Goal: Task Accomplishment & Management: Manage account settings

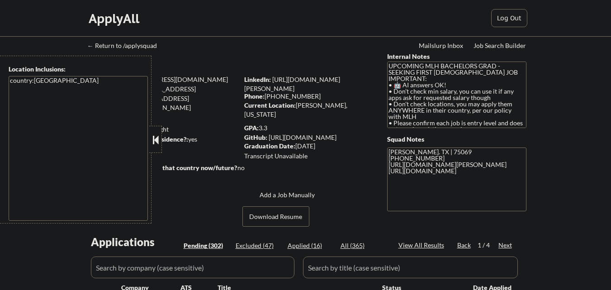
select select ""pending""
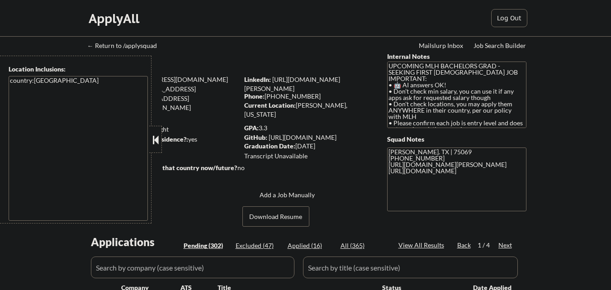
select select ""pending""
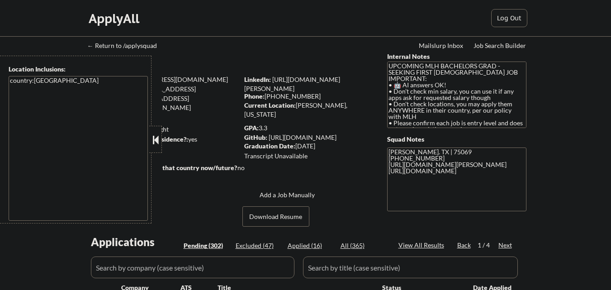
select select ""pending""
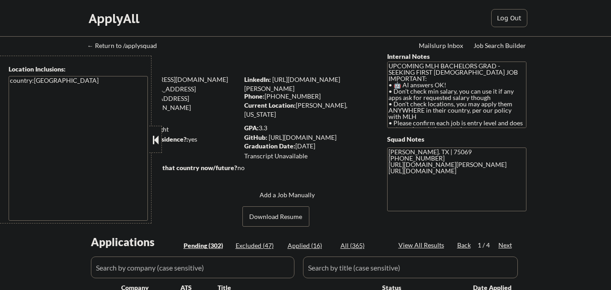
select select ""pending""
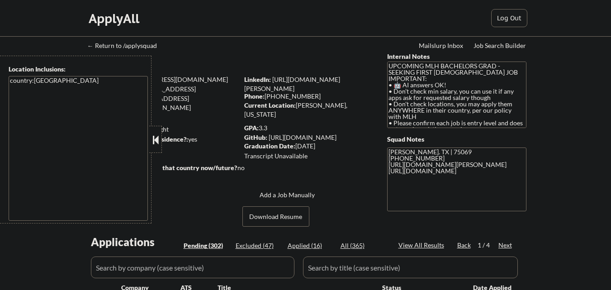
select select ""pending""
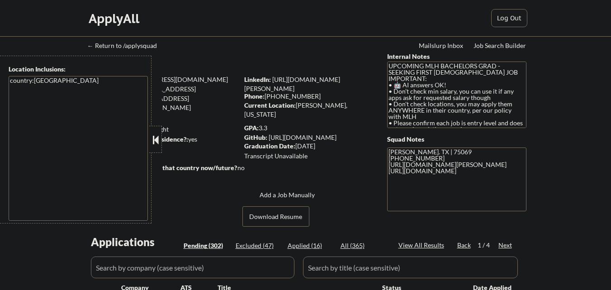
select select ""pending""
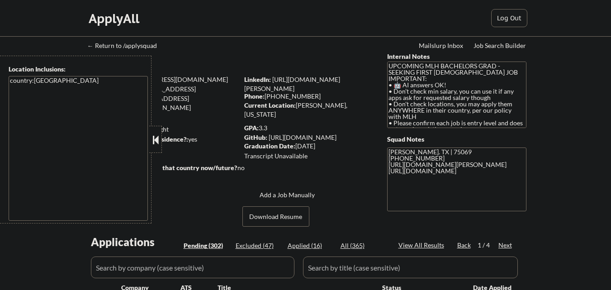
select select ""pending""
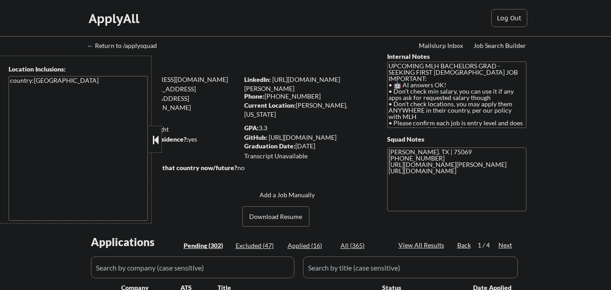
select select ""pending""
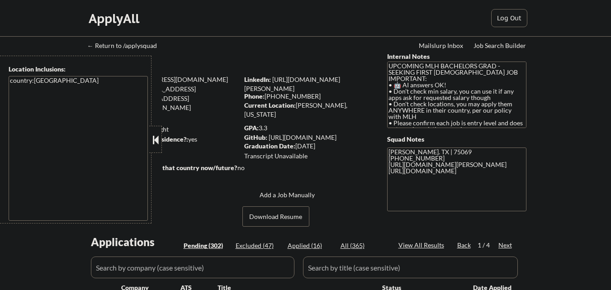
select select ""pending""
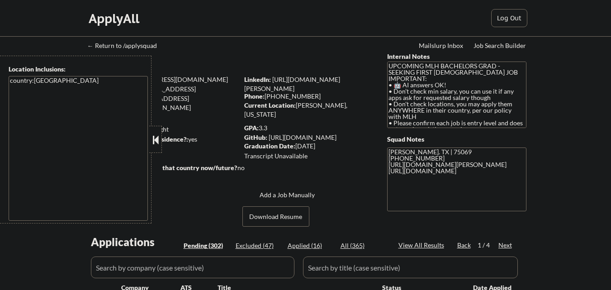
select select ""pending""
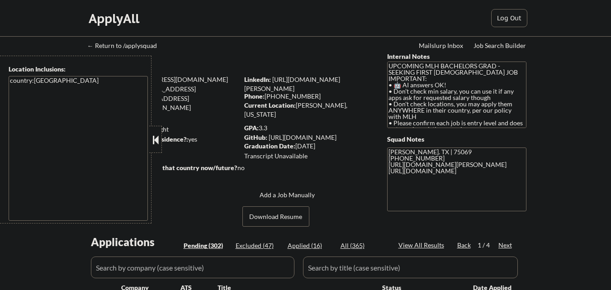
select select ""pending""
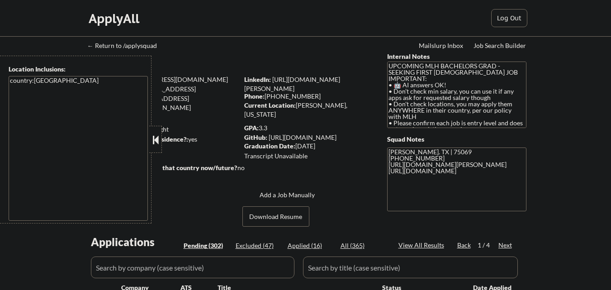
select select ""pending""
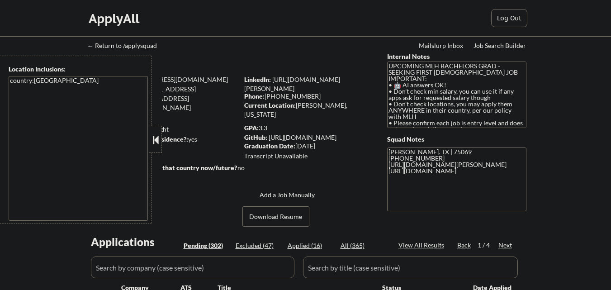
select select ""pending""
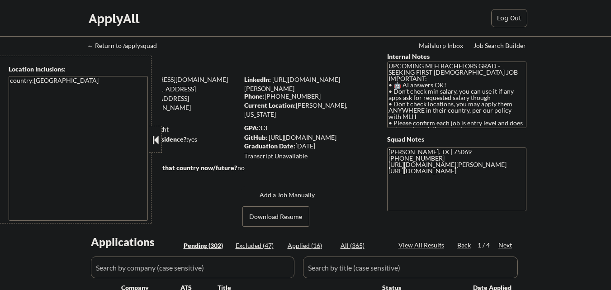
select select ""pending""
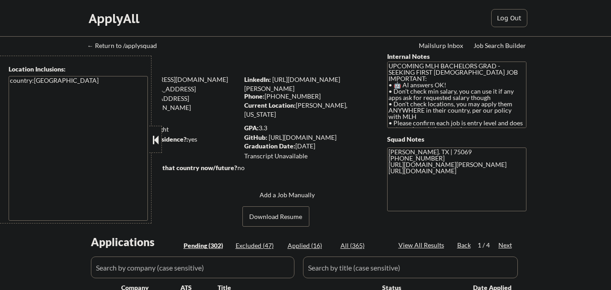
select select ""pending""
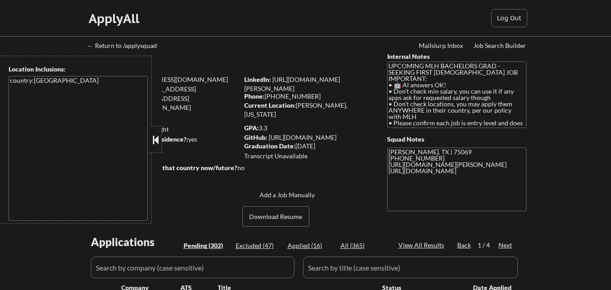
select select ""pending""
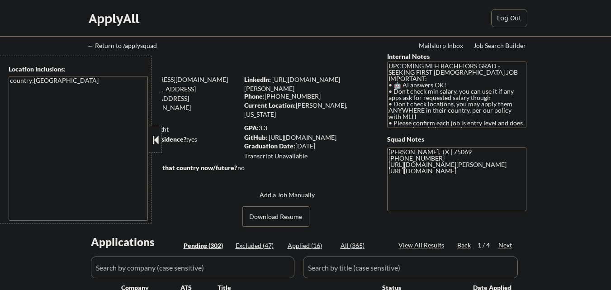
select select ""pending""
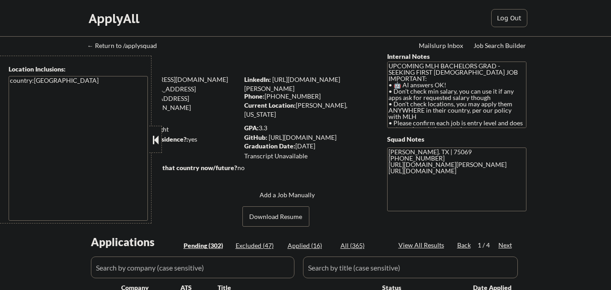
select select ""pending""
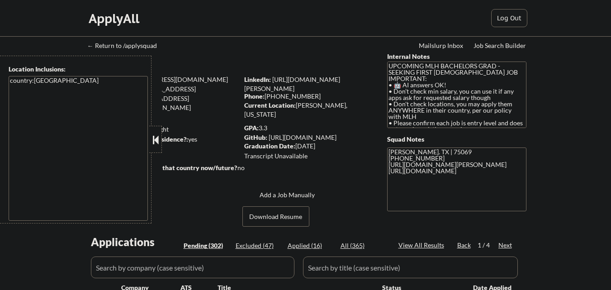
select select ""pending""
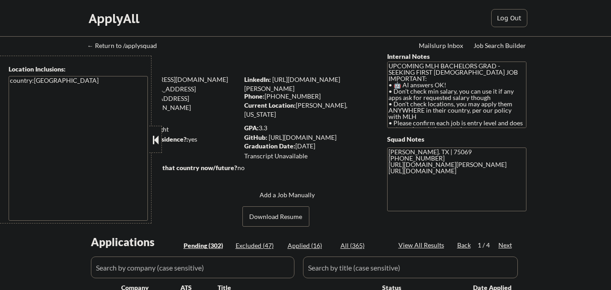
select select ""pending""
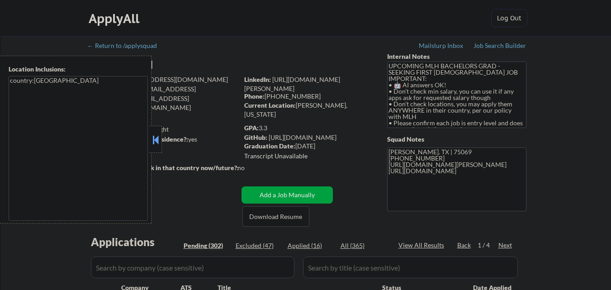
scroll to position [362, 0]
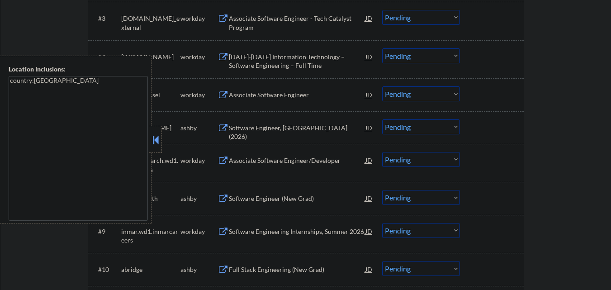
click at [155, 138] on button at bounding box center [156, 140] width 10 height 14
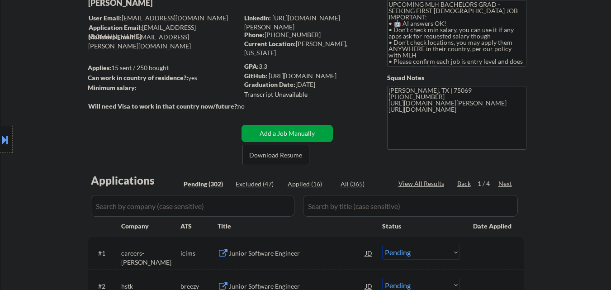
scroll to position [45, 0]
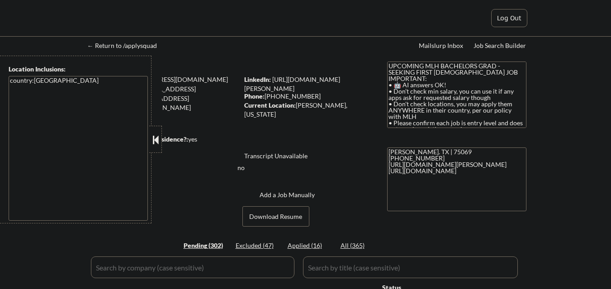
select select ""pending""
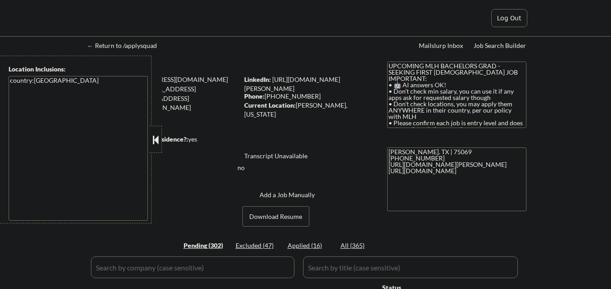
select select ""pending""
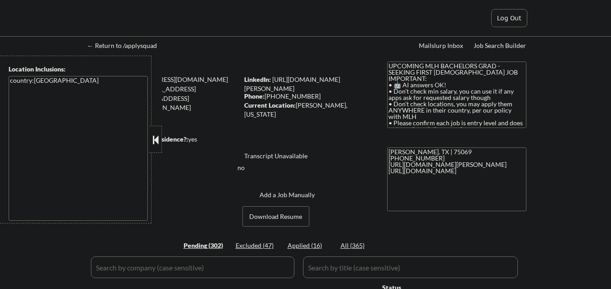
select select ""pending""
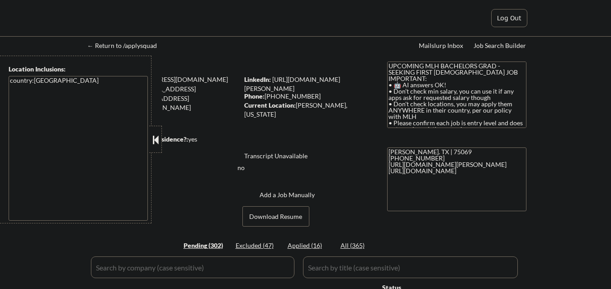
select select ""pending""
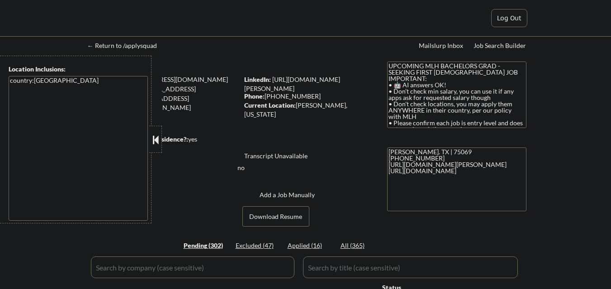
select select ""pending""
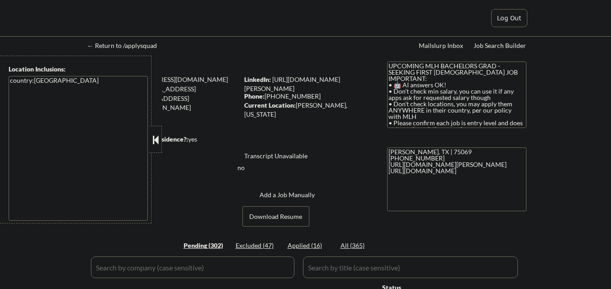
select select ""pending""
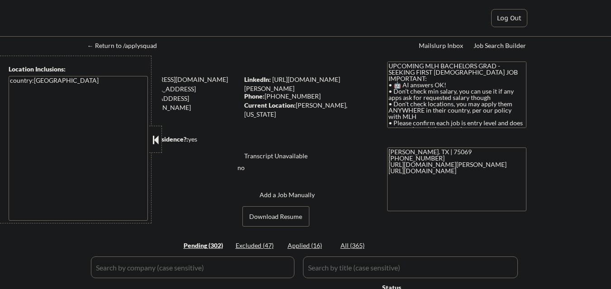
select select ""pending""
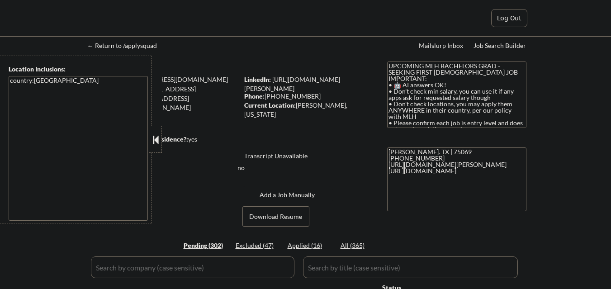
select select ""pending""
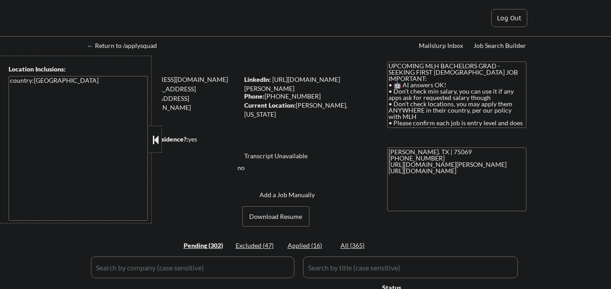
select select ""pending""
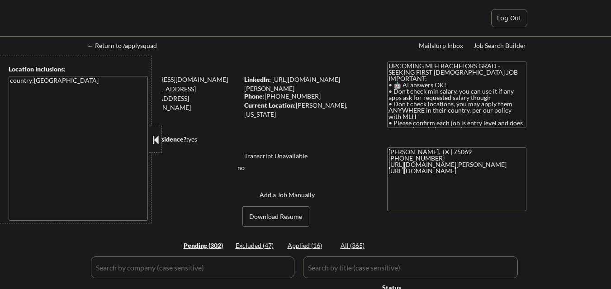
select select ""pending""
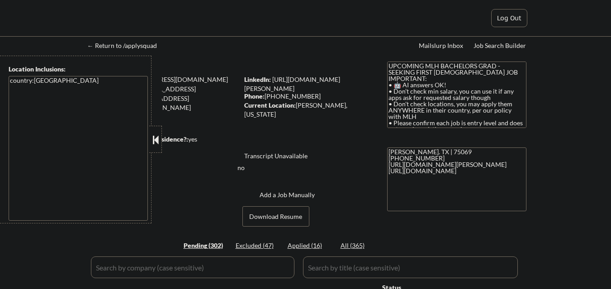
select select ""pending""
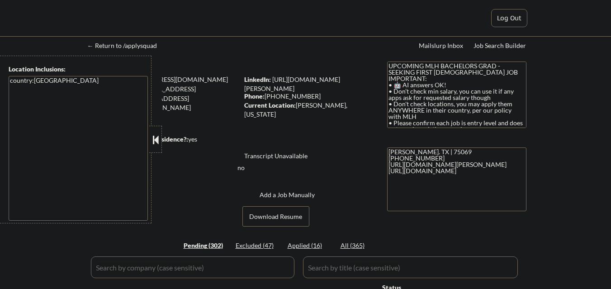
select select ""pending""
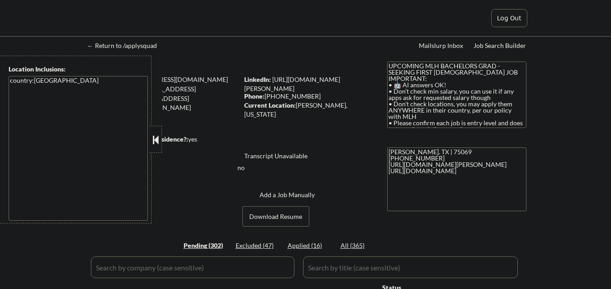
select select ""pending""
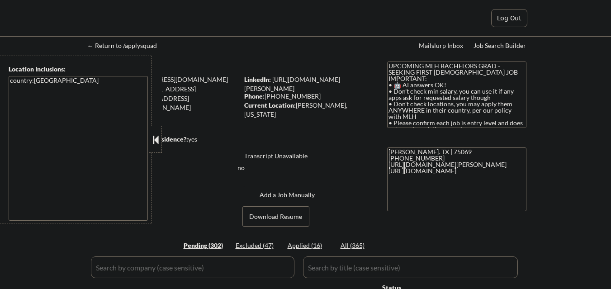
select select ""pending""
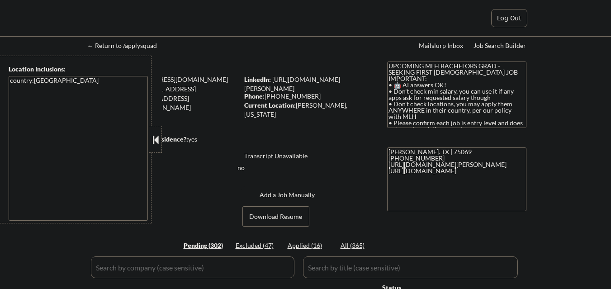
select select ""pending""
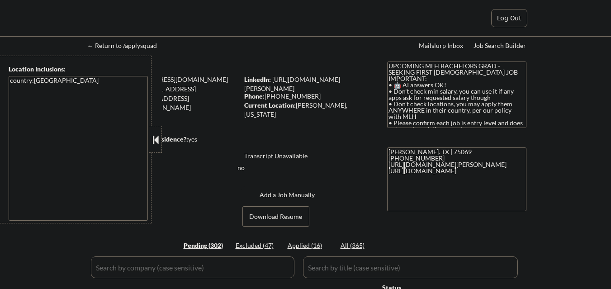
select select ""pending""
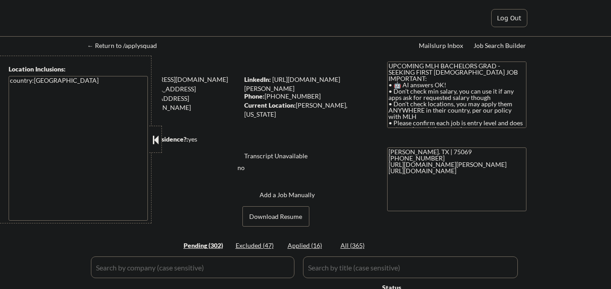
select select ""pending""
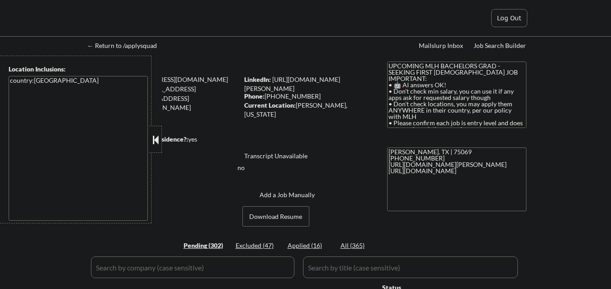
select select ""pending""
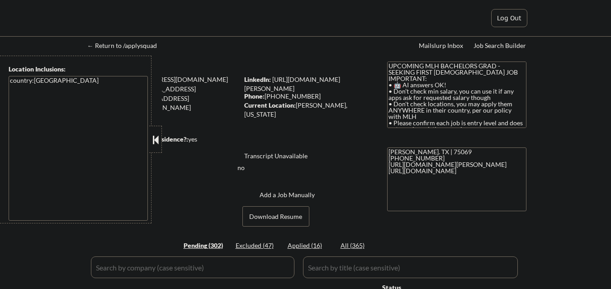
select select ""pending""
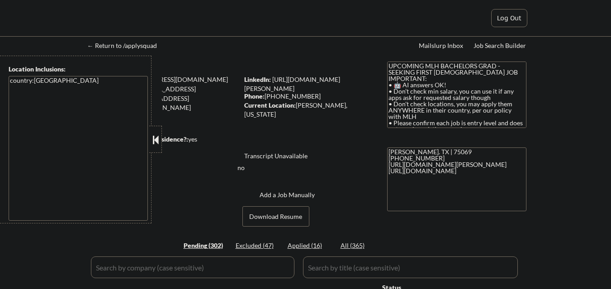
select select ""pending""
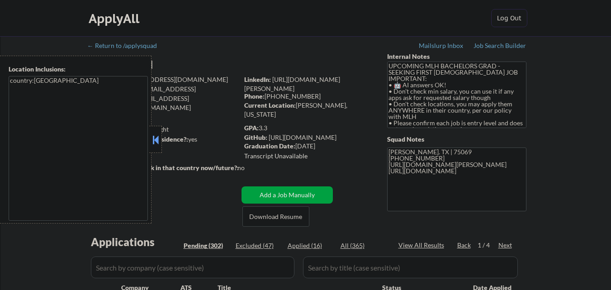
click at [156, 138] on button at bounding box center [156, 140] width 10 height 14
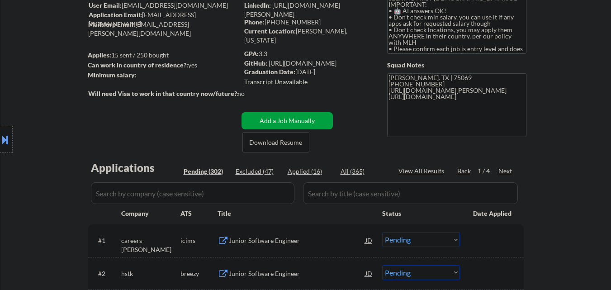
scroll to position [90, 0]
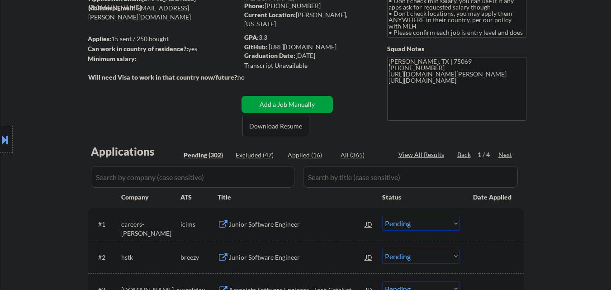
click at [506, 156] on div "Next" at bounding box center [506, 154] width 14 height 9
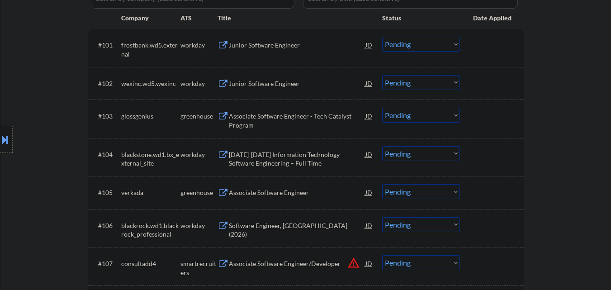
scroll to position [271, 0]
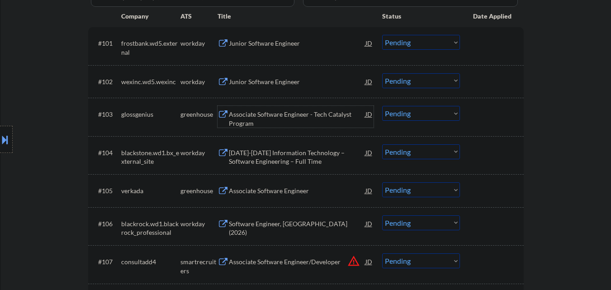
click at [296, 118] on div "Associate Software Engineer - Tech Catalyst Program" at bounding box center [297, 119] width 137 height 18
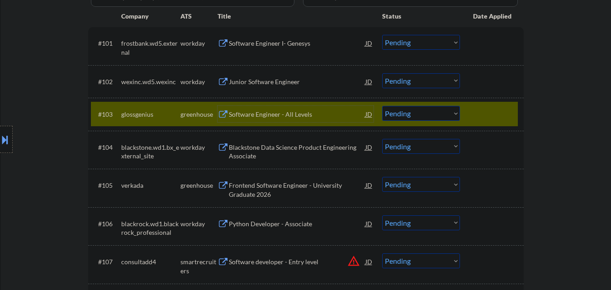
click at [483, 119] on div at bounding box center [493, 114] width 40 height 16
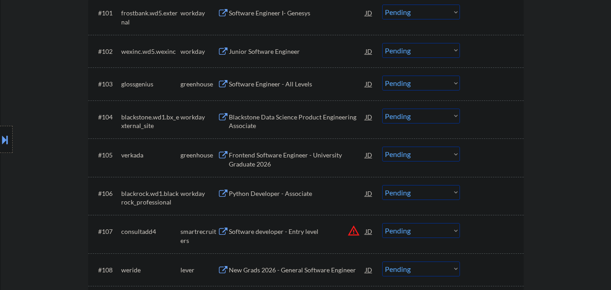
scroll to position [317, 0]
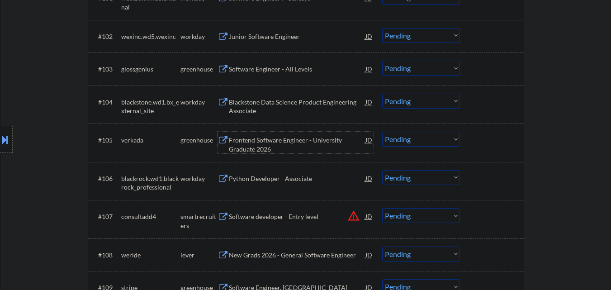
click at [268, 137] on div "Frontend Software Engineer - University Graduate 2026" at bounding box center [297, 145] width 137 height 18
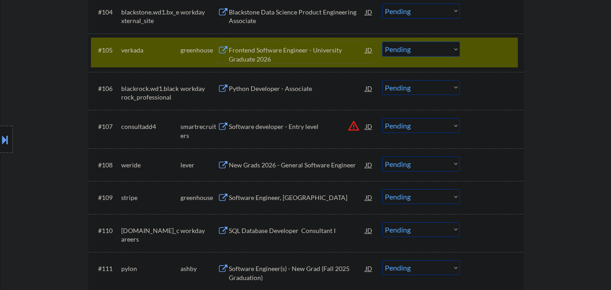
scroll to position [407, 0]
click at [488, 52] on div at bounding box center [493, 49] width 40 height 16
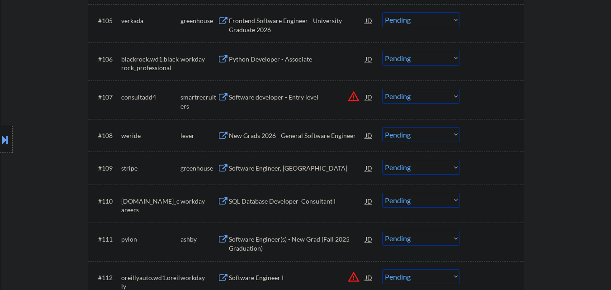
scroll to position [452, 0]
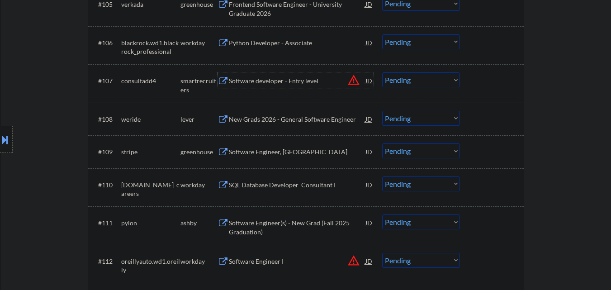
click at [304, 84] on div "Software developer - Entry level" at bounding box center [297, 80] width 137 height 9
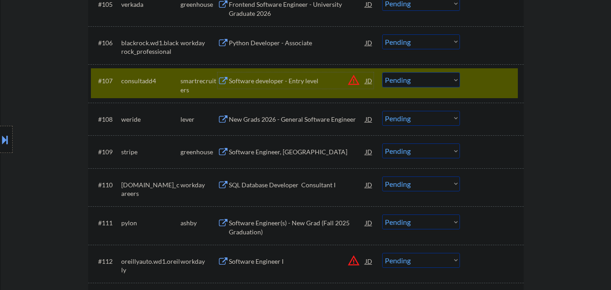
drag, startPoint x: 449, startPoint y: 82, endPoint x: 449, endPoint y: 87, distance: 5.0
click at [449, 82] on select "Choose an option... Pending Applied Excluded (Questions) Excluded (Expired) Exc…" at bounding box center [421, 79] width 78 height 15
click at [382, 72] on select "Choose an option... Pending Applied Excluded (Questions) Excluded (Expired) Exc…" at bounding box center [421, 79] width 78 height 15
click at [486, 84] on div at bounding box center [493, 80] width 40 height 16
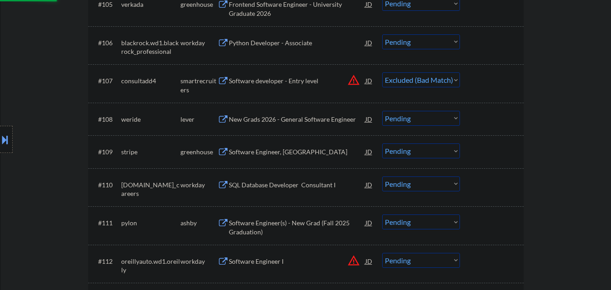
click at [316, 119] on div "New Grads 2026 - General Software Engineer" at bounding box center [297, 119] width 137 height 9
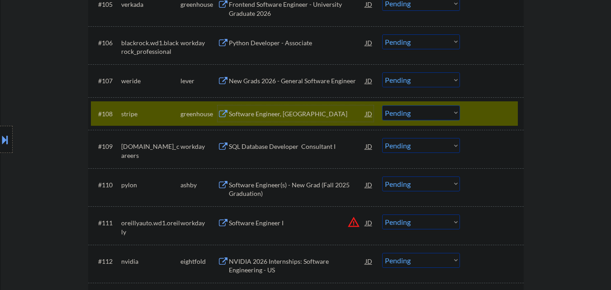
click at [282, 115] on div "Software Engineer, [GEOGRAPHIC_DATA]" at bounding box center [297, 114] width 137 height 9
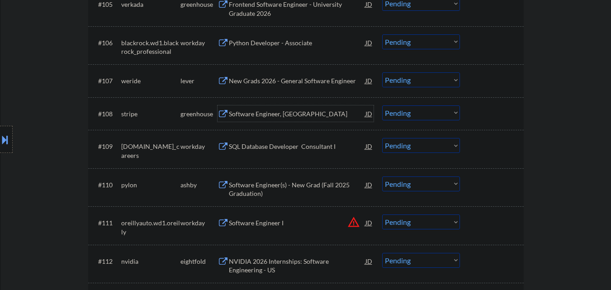
click at [308, 76] on div "New Grads 2026 - General Software Engineer" at bounding box center [297, 80] width 137 height 16
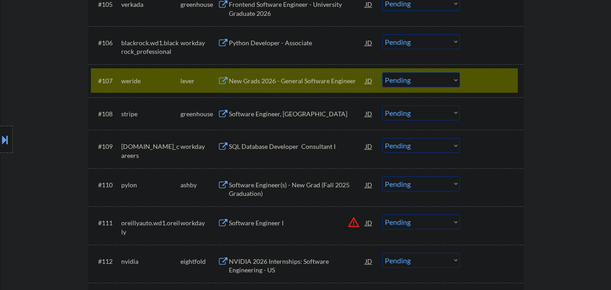
click at [398, 76] on select "Choose an option... Pending Applied Excluded (Questions) Excluded (Expired) Exc…" at bounding box center [421, 79] width 78 height 15
click at [382, 72] on select "Choose an option... Pending Applied Excluded (Questions) Excluded (Expired) Exc…" at bounding box center [421, 79] width 78 height 15
drag, startPoint x: 486, startPoint y: 84, endPoint x: 488, endPoint y: 28, distance: 56.2
click at [486, 84] on div at bounding box center [493, 80] width 40 height 16
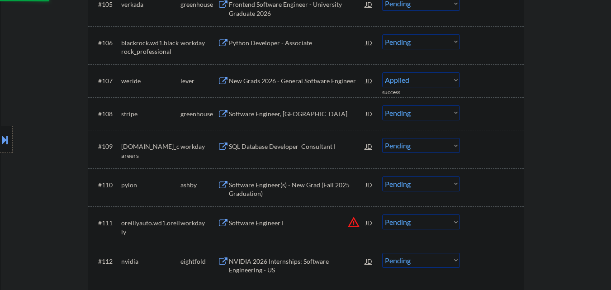
select select ""pending""
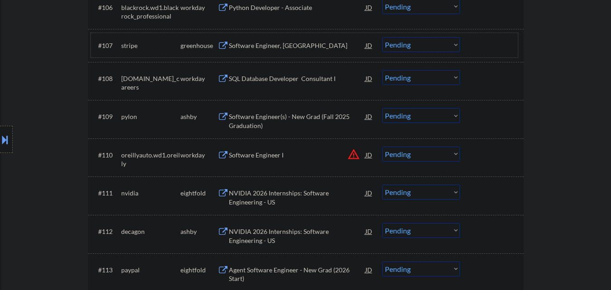
scroll to position [498, 0]
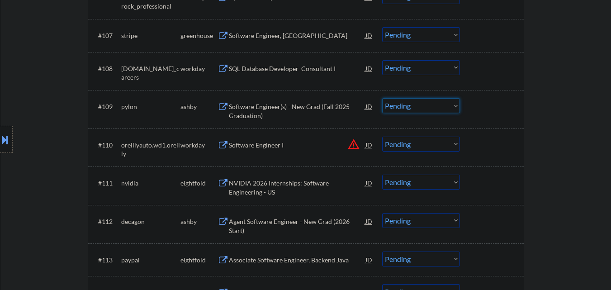
click at [448, 108] on select "Choose an option... Pending Applied Excluded (Questions) Excluded (Expired) Exc…" at bounding box center [421, 105] width 78 height 15
click at [382, 98] on select "Choose an option... Pending Applied Excluded (Questions) Excluded (Expired) Exc…" at bounding box center [421, 105] width 78 height 15
select select ""pending""
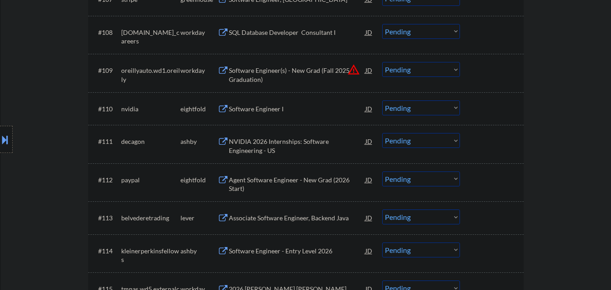
scroll to position [543, 0]
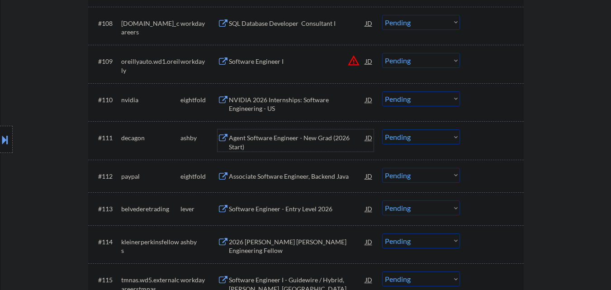
click at [303, 140] on div "Agent Software Engineer - New Grad (2026 Start)" at bounding box center [297, 142] width 137 height 18
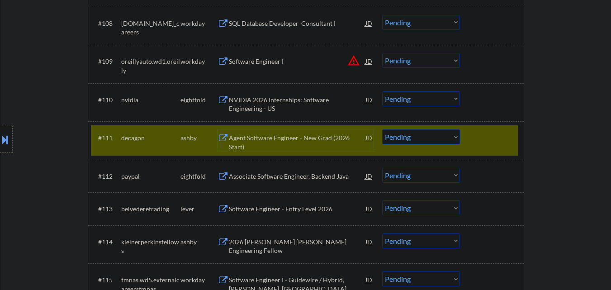
click at [293, 132] on div "Agent Software Engineer - New Grad (2026 Start)" at bounding box center [297, 140] width 137 height 22
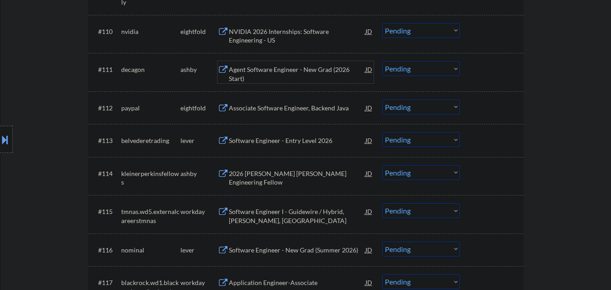
scroll to position [633, 0]
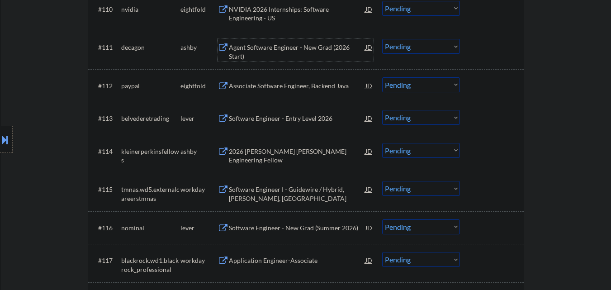
click at [304, 124] on div "Software Engineer - Entry Level 2026" at bounding box center [297, 118] width 137 height 16
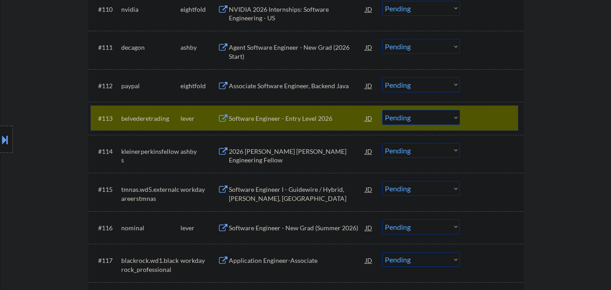
click at [501, 118] on div at bounding box center [493, 118] width 40 height 16
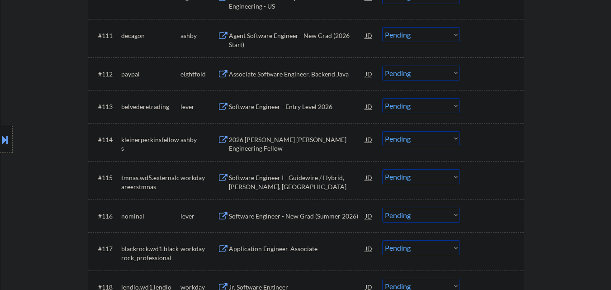
scroll to position [679, 0]
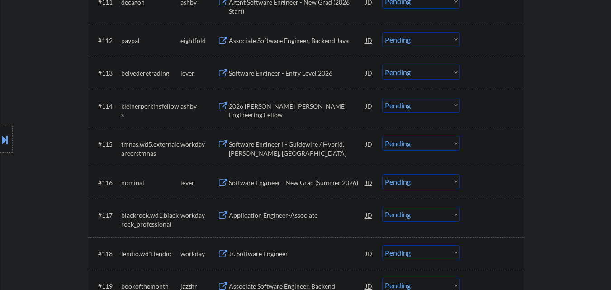
click at [300, 105] on div "2026 Kleiner Perkins Engineering Fellow" at bounding box center [297, 111] width 137 height 18
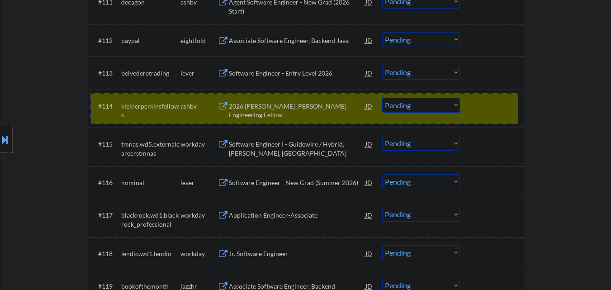
click at [491, 106] on div at bounding box center [493, 106] width 40 height 16
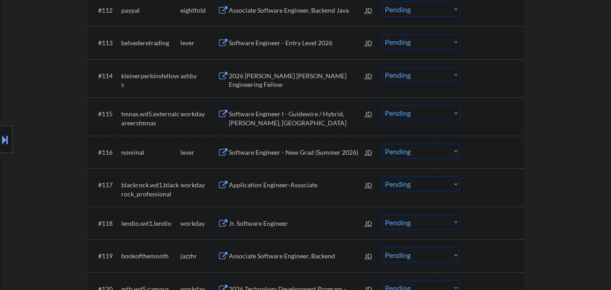
scroll to position [724, 0]
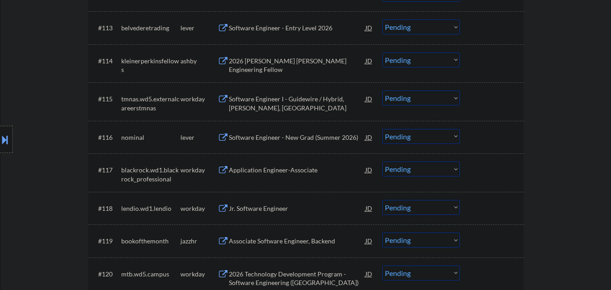
click at [327, 141] on div "Software Engineer - New Grad (Summer 2026)" at bounding box center [297, 137] width 137 height 9
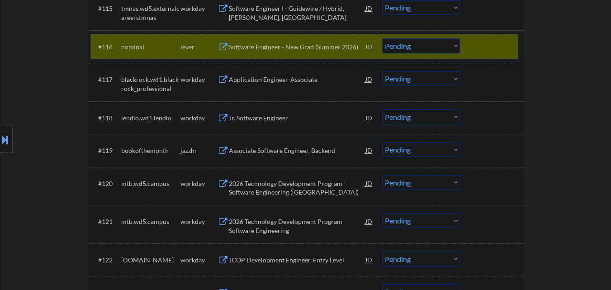
click at [498, 44] on div at bounding box center [493, 46] width 40 height 16
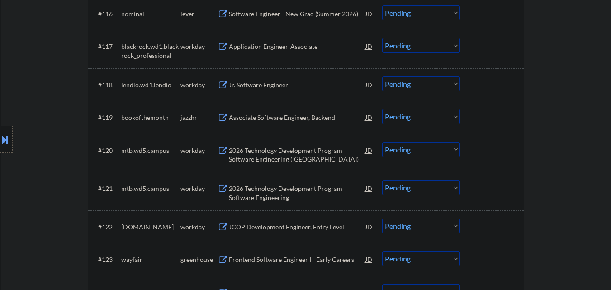
scroll to position [905, 0]
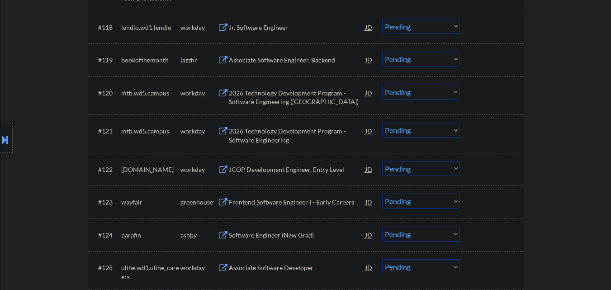
click at [320, 65] on div "Associate Software Engineer, Backend" at bounding box center [297, 60] width 137 height 16
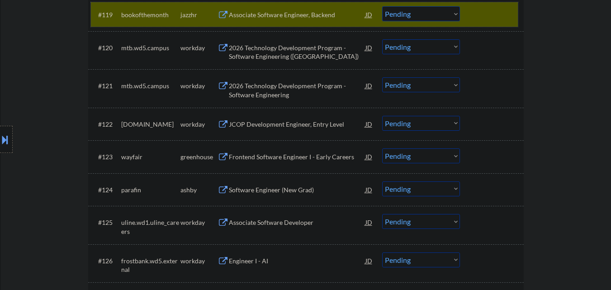
click at [485, 14] on div at bounding box center [493, 14] width 40 height 16
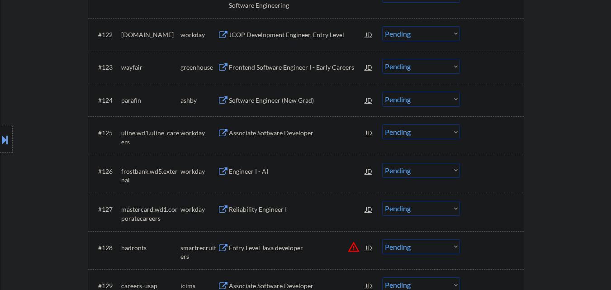
scroll to position [1041, 0]
click at [303, 67] on div "Frontend Software Engineer I - Early Careers" at bounding box center [297, 66] width 137 height 9
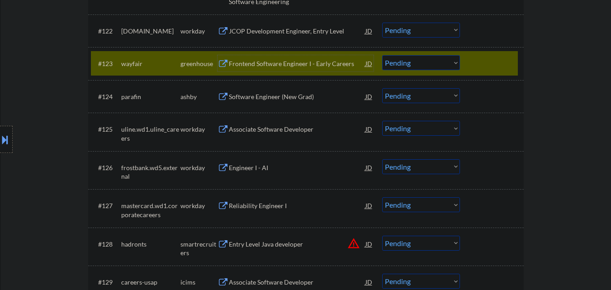
scroll to position [1086, 0]
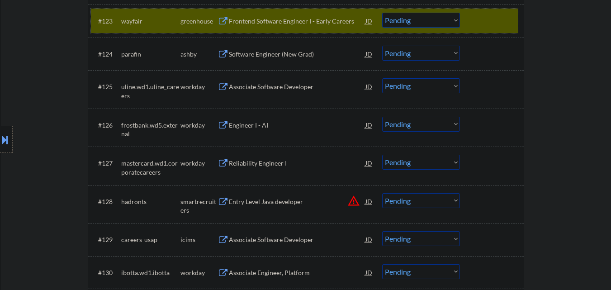
drag, startPoint x: 501, startPoint y: 17, endPoint x: 449, endPoint y: 18, distance: 52.5
click at [450, 18] on div "#123 wayfair greenhouse Frontend Software Engineer I - Early Careers JD Choose …" at bounding box center [304, 21] width 427 height 16
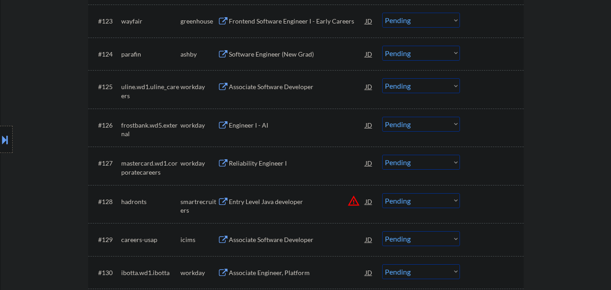
click at [447, 18] on select "Choose an option... Pending Applied Excluded (Questions) Excluded (Expired) Exc…" at bounding box center [421, 20] width 78 height 15
click at [382, 13] on select "Choose an option... Pending Applied Excluded (Questions) Excluded (Expired) Exc…" at bounding box center [421, 20] width 78 height 15
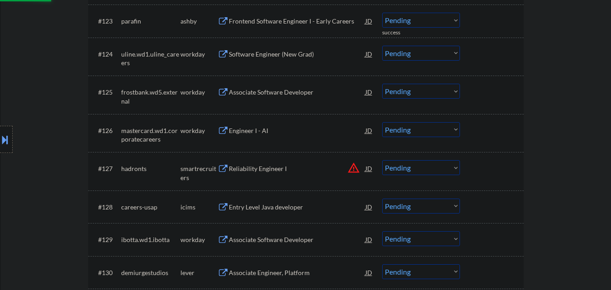
click at [288, 57] on div "Software Engineer (New Grad)" at bounding box center [297, 54] width 137 height 9
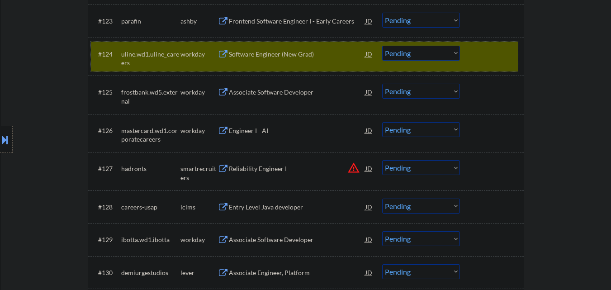
drag, startPoint x: 488, startPoint y: 47, endPoint x: 420, endPoint y: 76, distance: 74.2
click at [487, 48] on div at bounding box center [493, 54] width 40 height 16
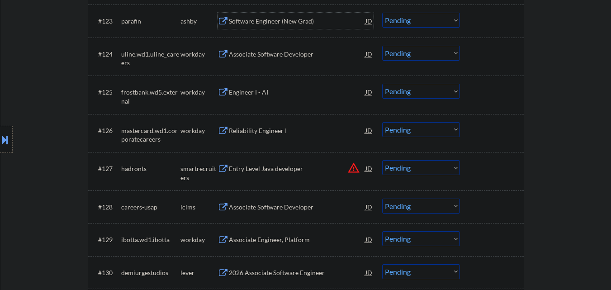
click at [321, 19] on div "Software Engineer (New Grad)" at bounding box center [297, 21] width 137 height 9
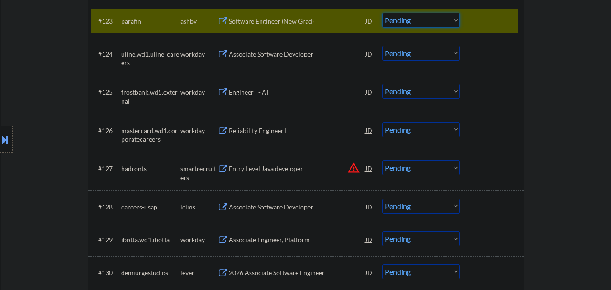
click at [432, 24] on select "Choose an option... Pending Applied Excluded (Questions) Excluded (Expired) Exc…" at bounding box center [421, 20] width 78 height 15
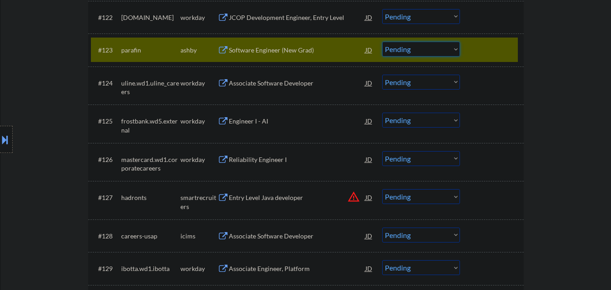
scroll to position [1041, 0]
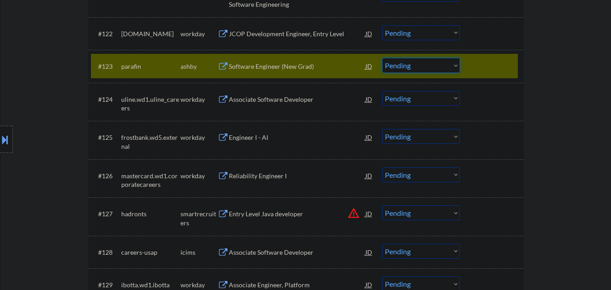
click at [420, 66] on select "Choose an option... Pending Applied Excluded (Questions) Excluded (Expired) Exc…" at bounding box center [421, 65] width 78 height 15
click at [382, 58] on select "Choose an option... Pending Applied Excluded (Questions) Excluded (Expired) Exc…" at bounding box center [421, 65] width 78 height 15
click at [487, 68] on div at bounding box center [493, 66] width 40 height 16
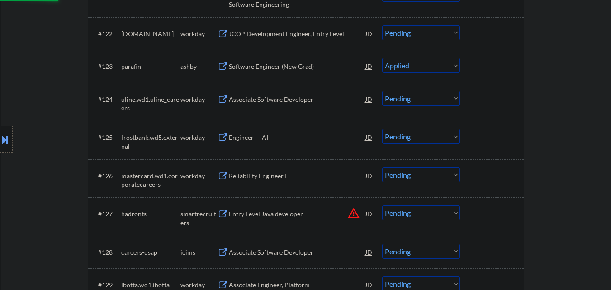
select select ""pending""
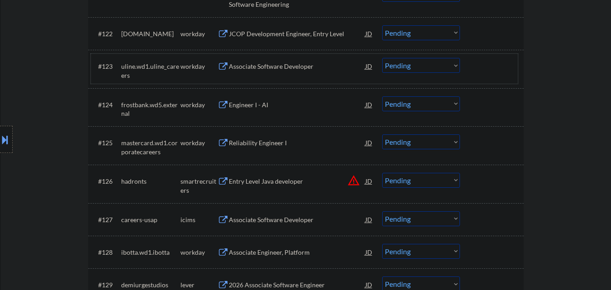
scroll to position [1086, 0]
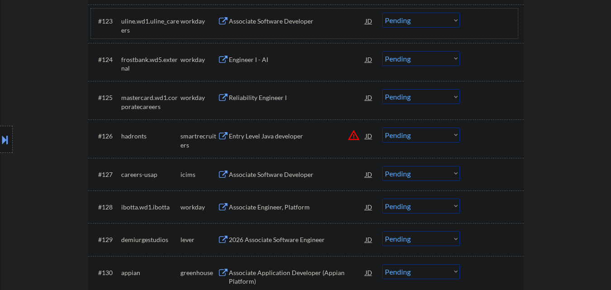
click at [353, 138] on button "warning_amber" at bounding box center [354, 135] width 13 height 13
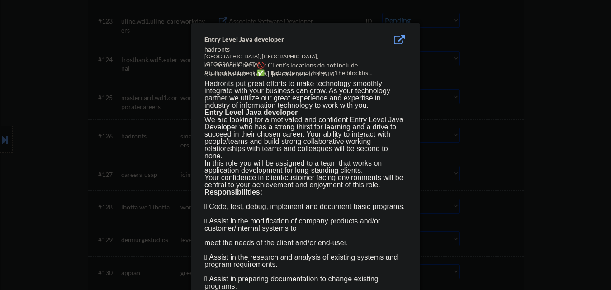
click at [543, 142] on div at bounding box center [305, 145] width 611 height 290
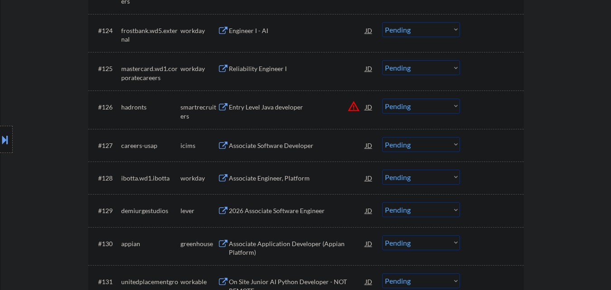
scroll to position [1131, 0]
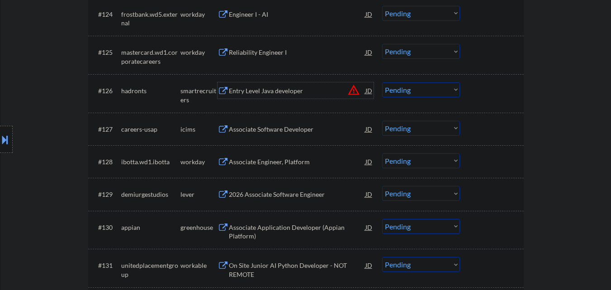
click at [282, 94] on div "Entry Level Java developer" at bounding box center [297, 90] width 137 height 9
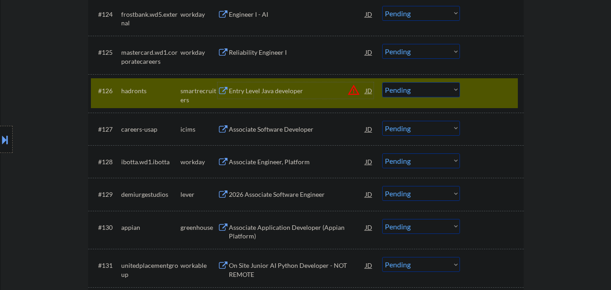
click at [419, 91] on select "Choose an option... Pending Applied Excluded (Questions) Excluded (Expired) Exc…" at bounding box center [421, 89] width 78 height 15
click at [382, 82] on select "Choose an option... Pending Applied Excluded (Questions) Excluded (Expired) Exc…" at bounding box center [421, 89] width 78 height 15
click at [477, 94] on div at bounding box center [493, 90] width 40 height 16
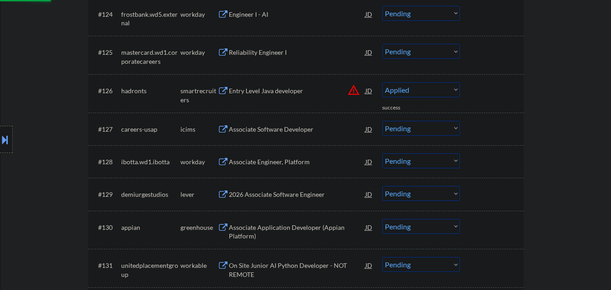
scroll to position [1176, 0]
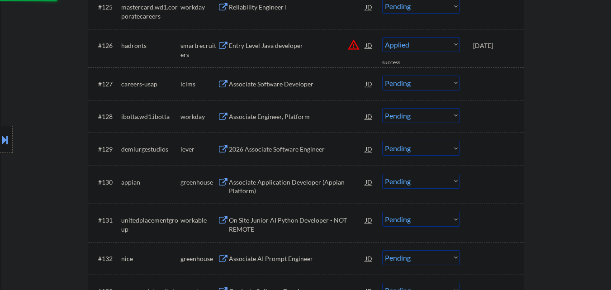
click at [297, 158] on div "#129 demiurgestudios lever 2026 Associate Software Engineer JD warning_amber Ch…" at bounding box center [304, 149] width 427 height 24
select select ""pending""
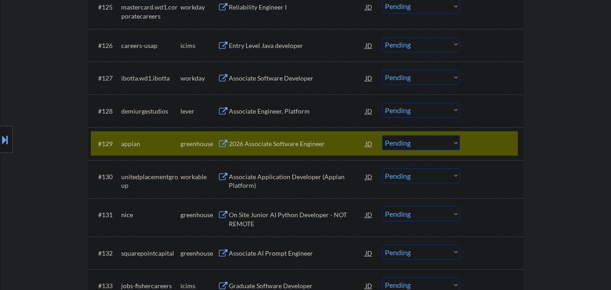
click at [502, 135] on div "#129 appian greenhouse 2026 Associate Software Engineer JD warning_amber Choose…" at bounding box center [304, 143] width 427 height 24
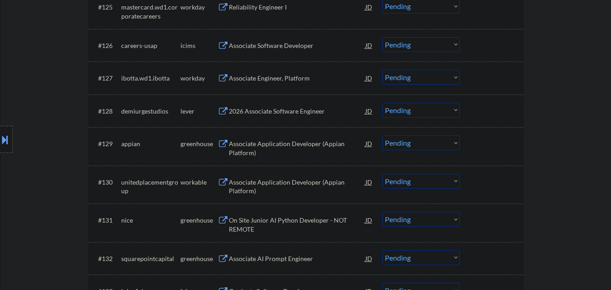
click at [312, 117] on div "2026 Associate Software Engineer" at bounding box center [297, 111] width 137 height 16
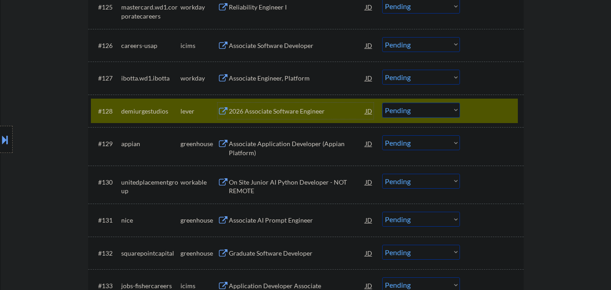
click at [497, 108] on div at bounding box center [493, 111] width 40 height 16
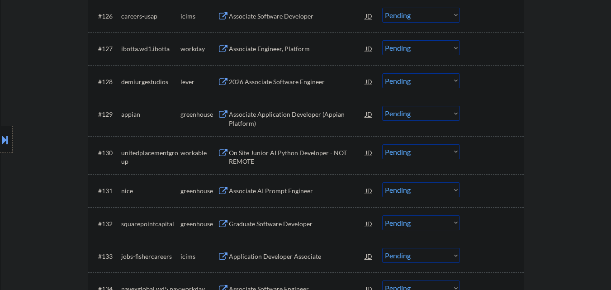
scroll to position [1222, 0]
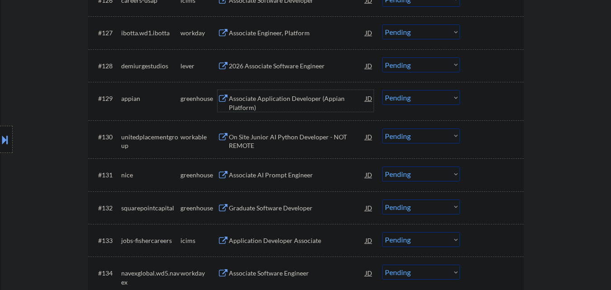
click at [292, 95] on div "Associate Application Developer (Appian Platform)" at bounding box center [297, 103] width 137 height 18
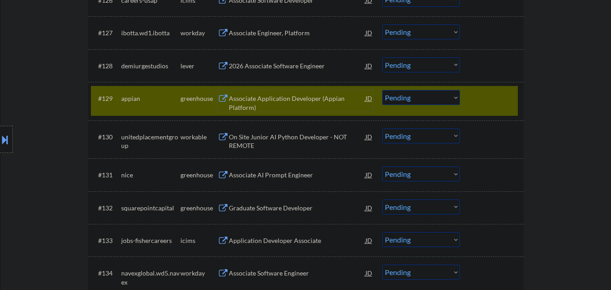
click at [481, 98] on div at bounding box center [493, 98] width 40 height 16
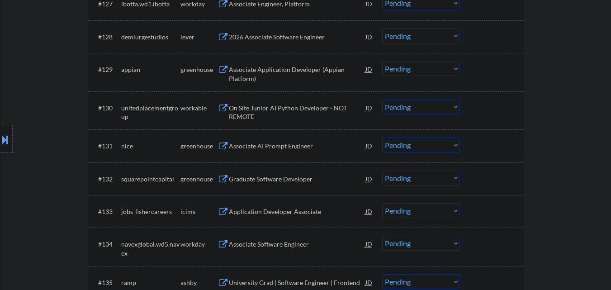
scroll to position [1267, 0]
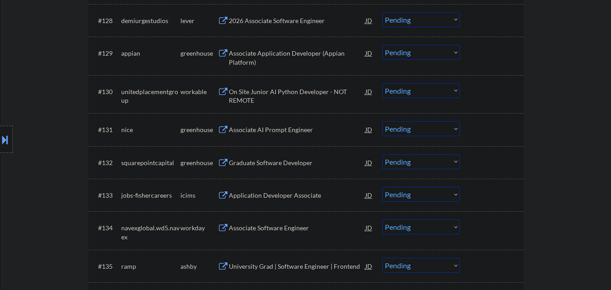
click at [303, 92] on div "On Site Junior AI Python Developer - NOT REMOTE" at bounding box center [297, 96] width 137 height 18
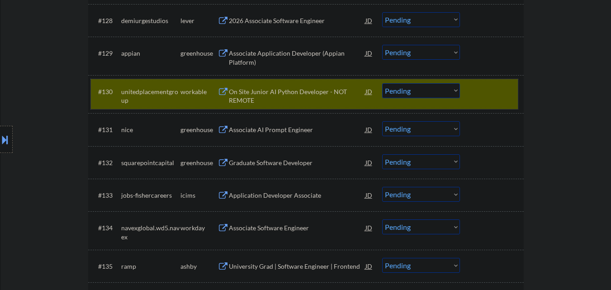
click at [485, 99] on div at bounding box center [493, 91] width 40 height 16
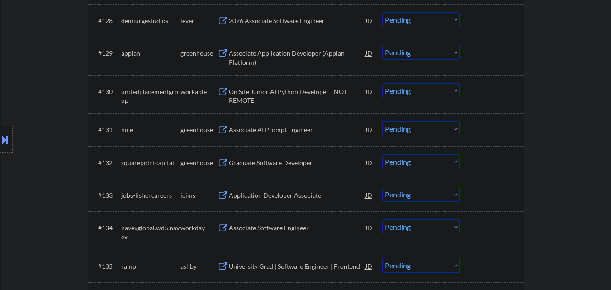
scroll to position [1312, 0]
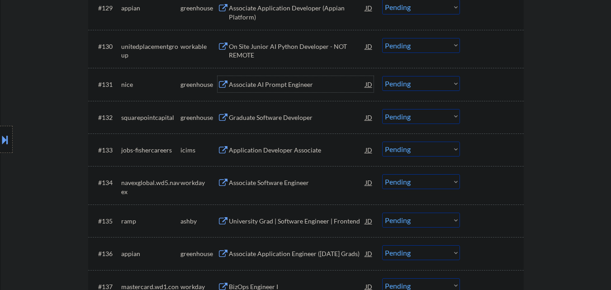
click at [305, 87] on div "Associate AI Prompt Engineer" at bounding box center [297, 84] width 137 height 9
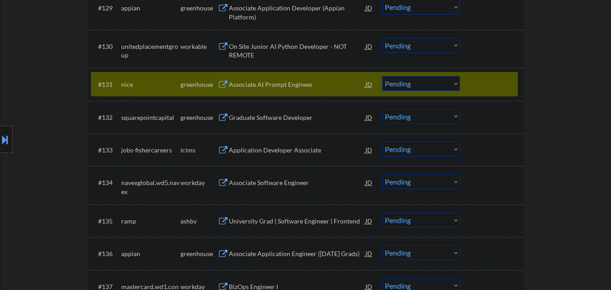
click at [259, 77] on div "Associate AI Prompt Engineer" at bounding box center [297, 84] width 137 height 16
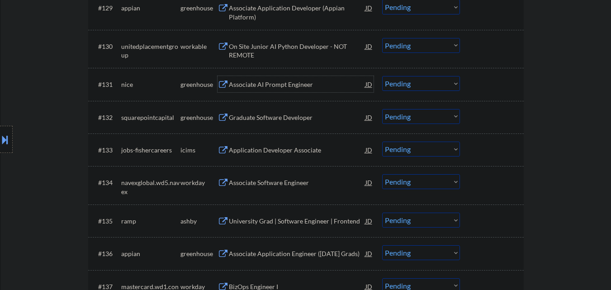
click at [409, 84] on select "Choose an option... Pending Applied Excluded (Questions) Excluded (Expired) Exc…" at bounding box center [421, 83] width 78 height 15
click at [382, 76] on select "Choose an option... Pending Applied Excluded (Questions) Excluded (Expired) Exc…" at bounding box center [421, 83] width 78 height 15
select select ""pending""
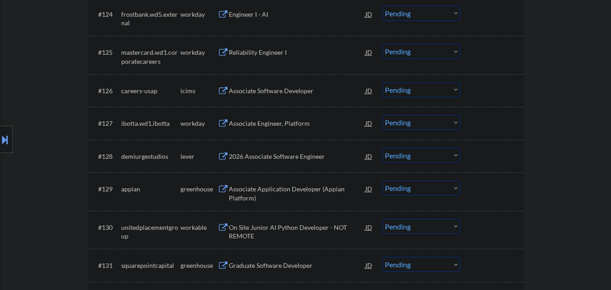
scroll to position [878, 0]
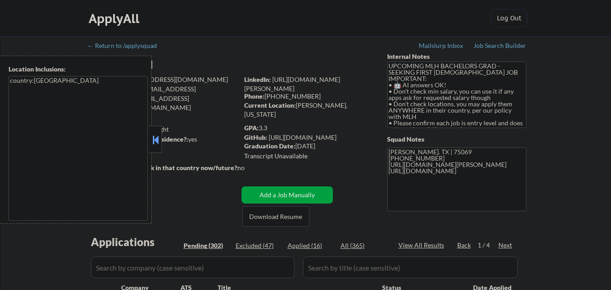
select select ""pending""
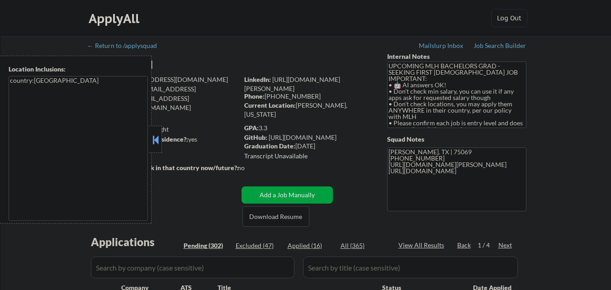
select select ""pending""
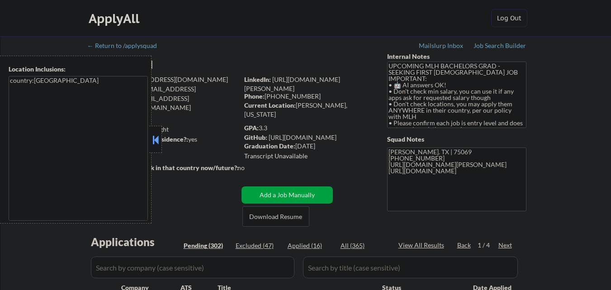
select select ""pending""
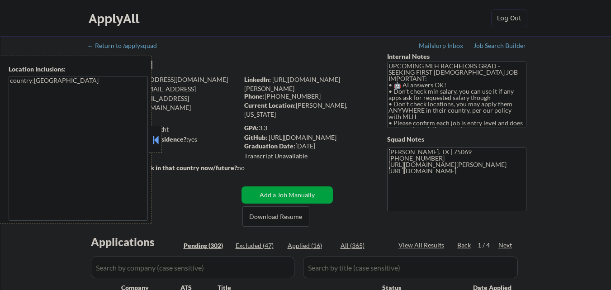
select select ""pending""
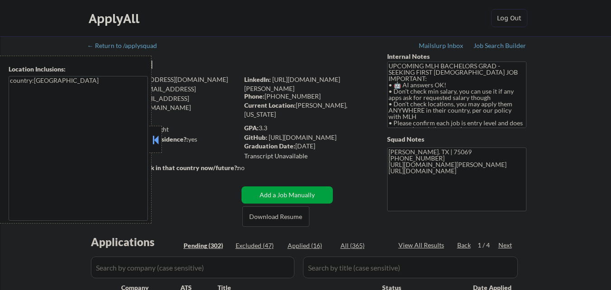
select select ""pending""
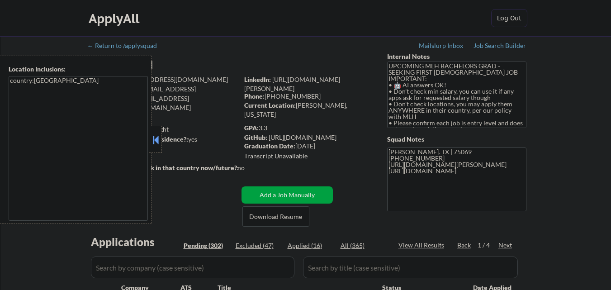
select select ""pending""
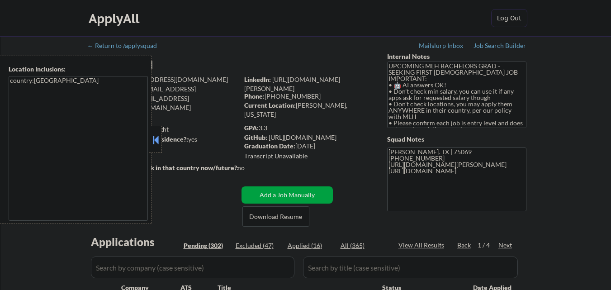
select select ""pending""
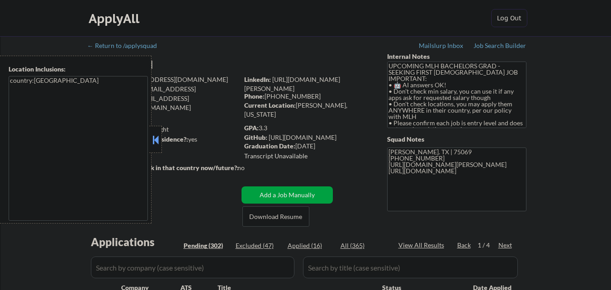
select select ""pending""
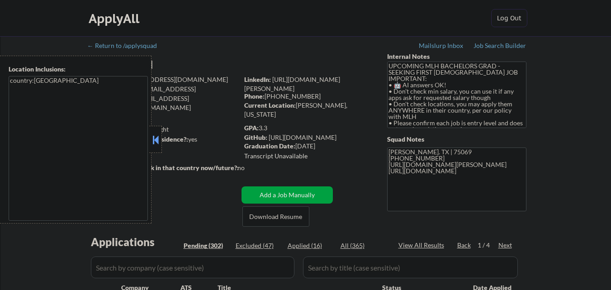
select select ""pending""
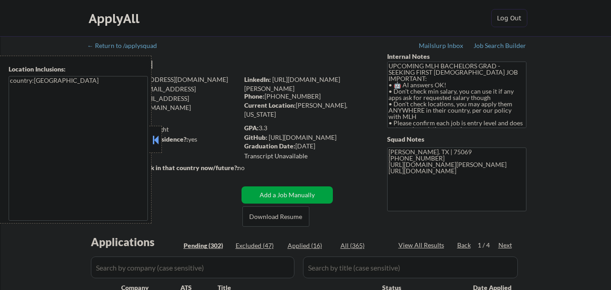
select select ""pending""
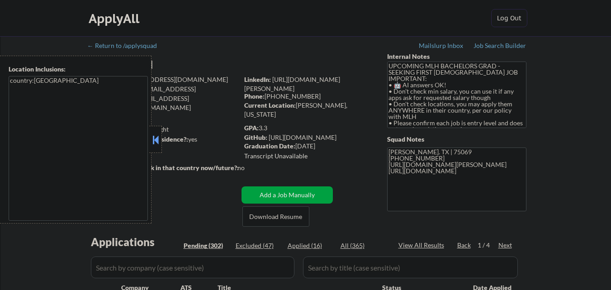
select select ""pending""
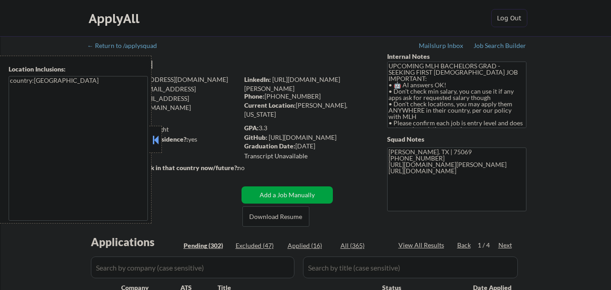
select select ""pending""
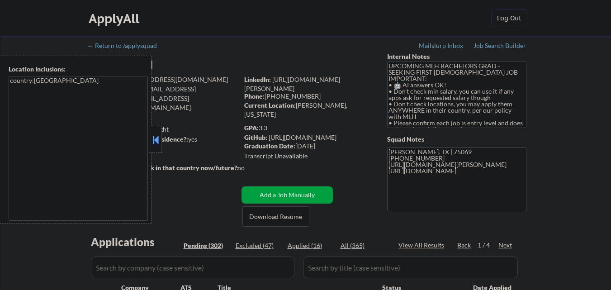
select select ""pending""
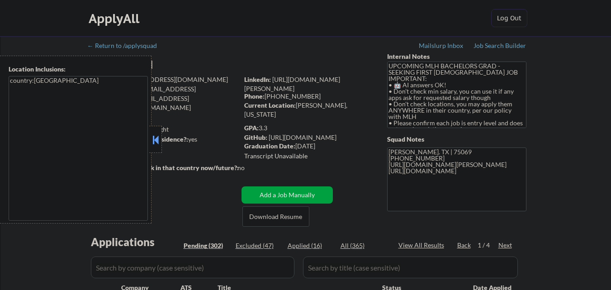
select select ""pending""
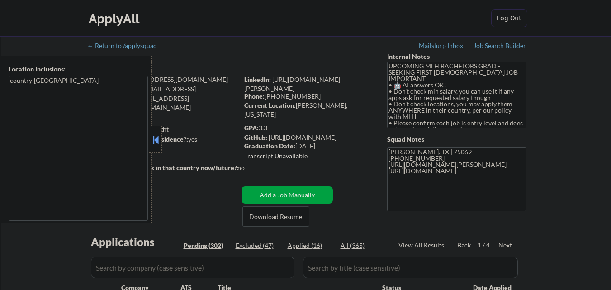
select select ""pending""
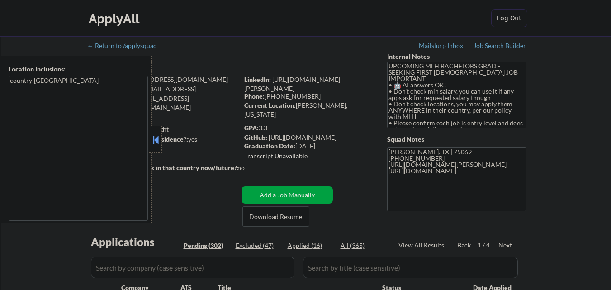
select select ""pending""
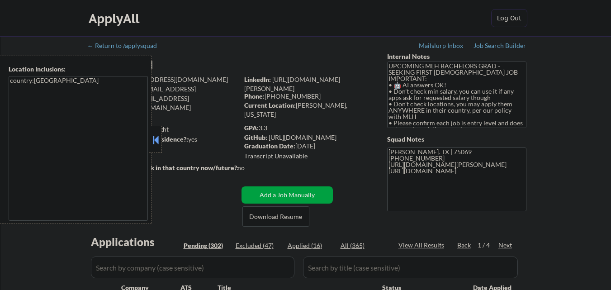
select select ""pending""
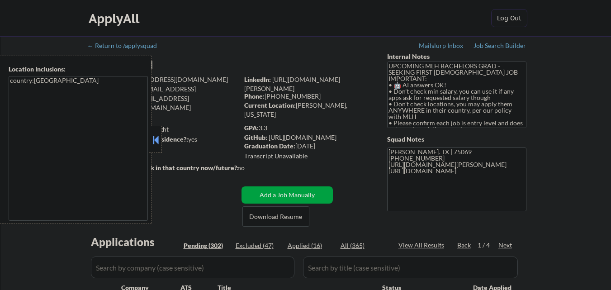
select select ""pending""
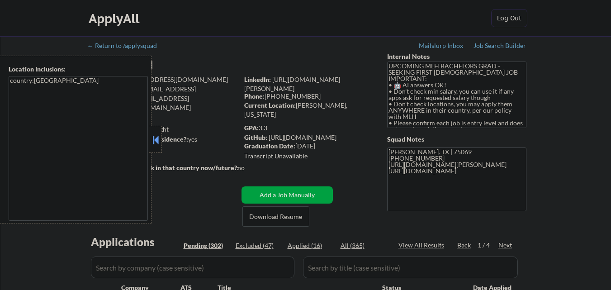
select select ""pending""
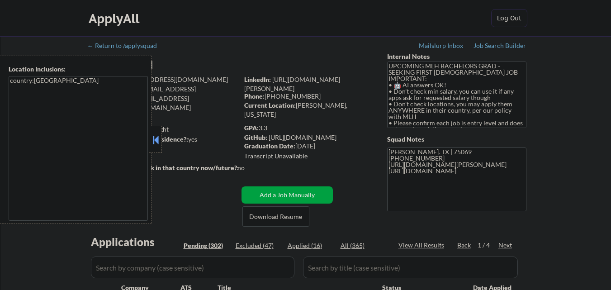
select select ""pending""
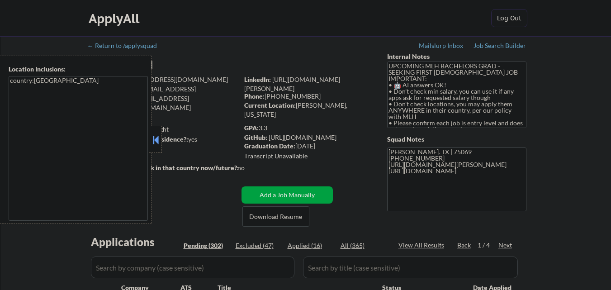
click at [156, 139] on button at bounding box center [156, 140] width 10 height 14
click at [159, 136] on button at bounding box center [156, 140] width 10 height 14
click at [403, 161] on textarea "[PERSON_NAME]. TX | 75069 [PHONE_NUMBER] [URL][DOMAIN_NAME][PERSON_NAME] [URL][…" at bounding box center [456, 180] width 139 height 64
click at [425, 159] on textarea "[PERSON_NAME]. TX | 75069 [PHONE_NUMBER] [URL][DOMAIN_NAME][PERSON_NAME] [URL][…" at bounding box center [456, 180] width 139 height 64
click at [407, 160] on textarea "[PERSON_NAME]. TX | 75069 [PHONE_NUMBER] [URL][DOMAIN_NAME][PERSON_NAME] [URL][…" at bounding box center [456, 180] width 139 height 64
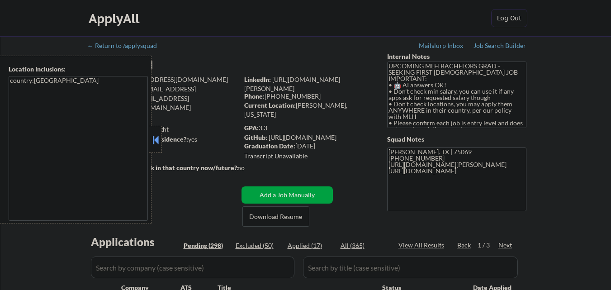
click at [423, 160] on textarea "[PERSON_NAME]. TX | 75069 [PHONE_NUMBER] [URL][DOMAIN_NAME][PERSON_NAME] [URL][…" at bounding box center [456, 180] width 139 height 64
select select ""pending""
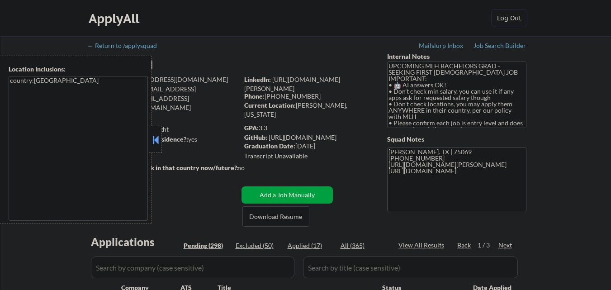
select select ""pending""
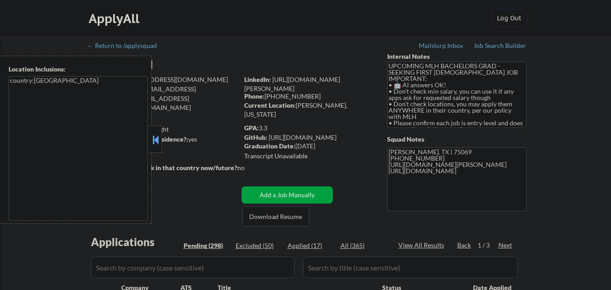
select select ""pending""
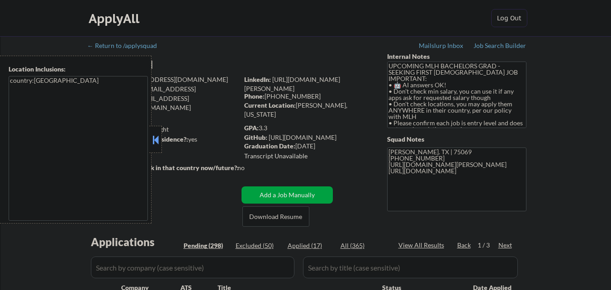
select select ""pending""
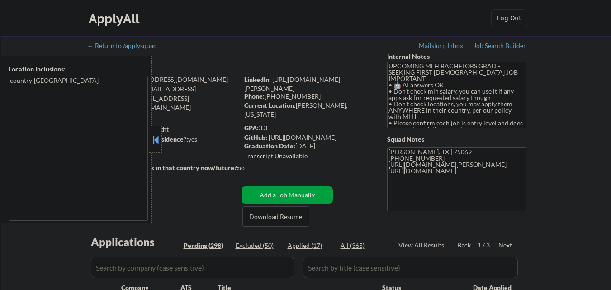
select select ""pending""
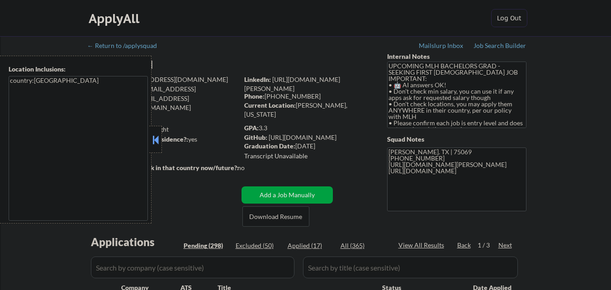
select select ""pending""
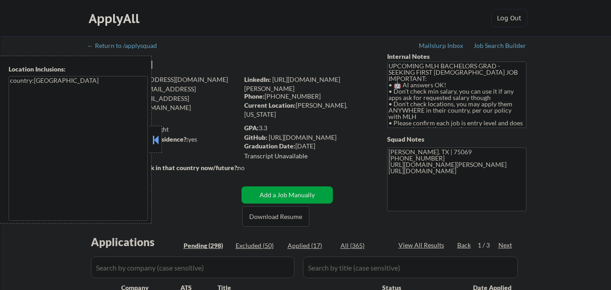
select select ""pending""
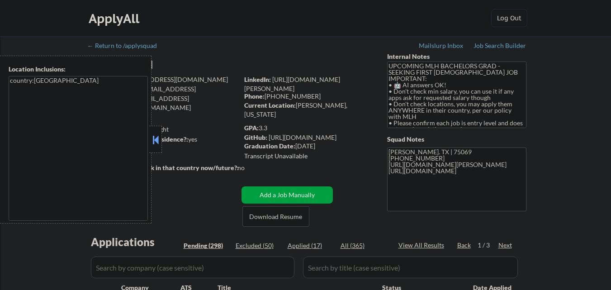
select select ""pending""
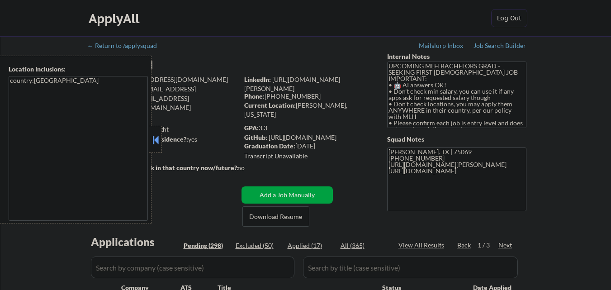
select select ""pending""
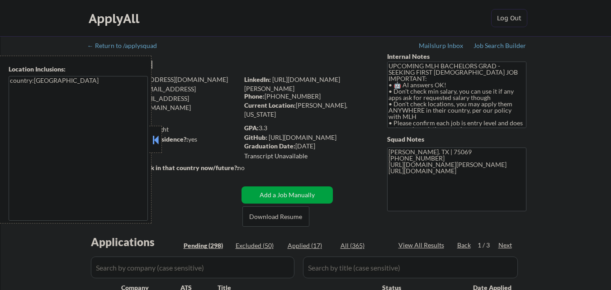
select select ""pending""
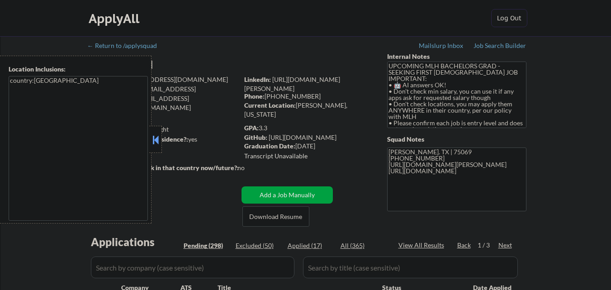
select select ""pending""
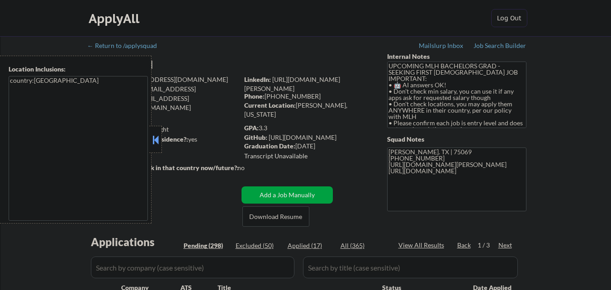
select select ""pending""
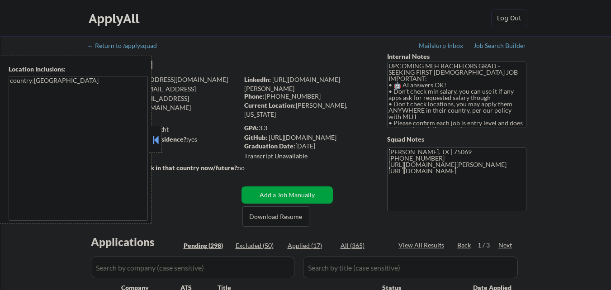
select select ""pending""
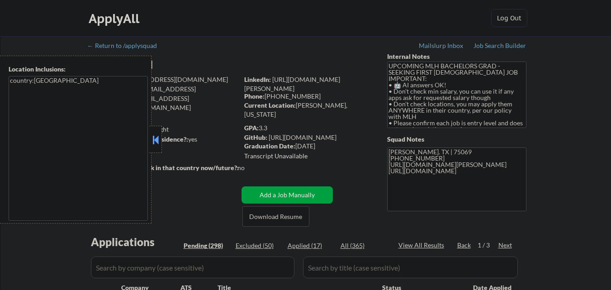
select select ""pending""
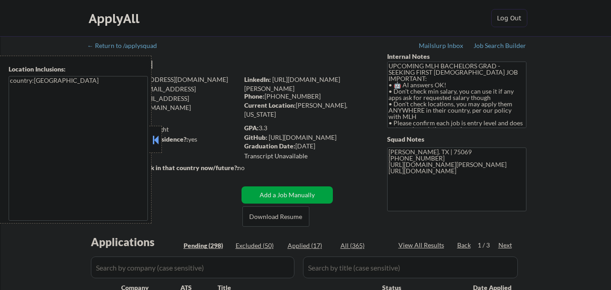
select select ""pending""
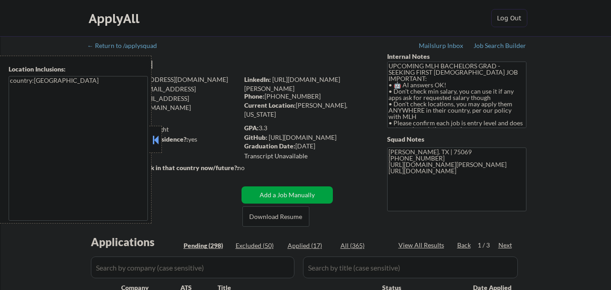
select select ""pending""
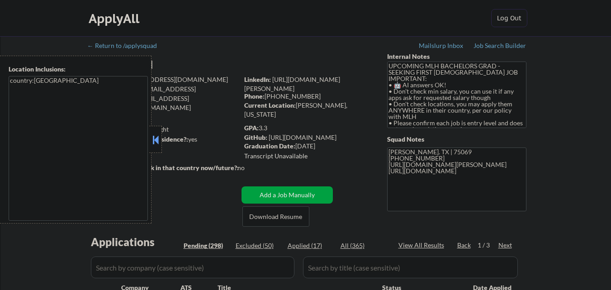
select select ""pending""
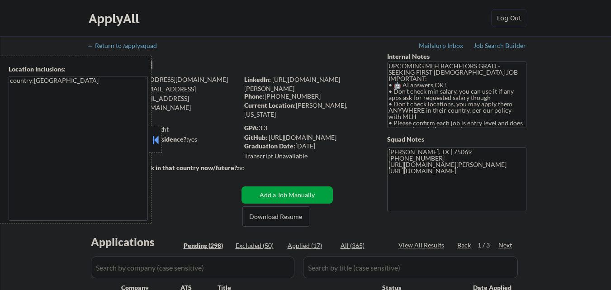
select select ""pending""
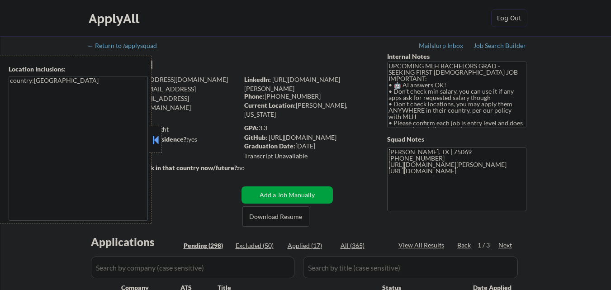
select select ""pending""
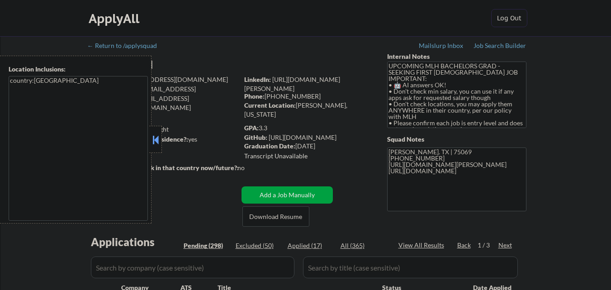
select select ""pending""
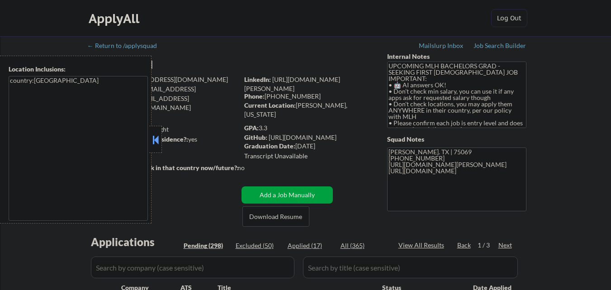
select select ""pending""
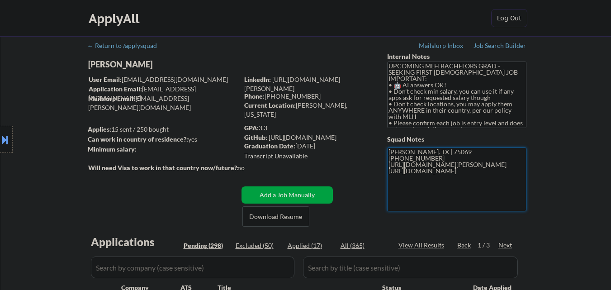
drag, startPoint x: 443, startPoint y: 162, endPoint x: 416, endPoint y: 158, distance: 27.0
click at [443, 163] on textarea "[PERSON_NAME]. TX | 75069 [PHONE_NUMBER] [URL][DOMAIN_NAME][PERSON_NAME] [URL][…" at bounding box center [456, 180] width 139 height 64
click at [405, 156] on textarea "[PERSON_NAME]. TX | 75069 [PHONE_NUMBER] [URL][DOMAIN_NAME][PERSON_NAME] [URL][…" at bounding box center [456, 180] width 139 height 64
drag, startPoint x: 405, startPoint y: 156, endPoint x: 425, endPoint y: 157, distance: 20.4
click at [425, 157] on textarea "[PERSON_NAME]. TX | 75069 [PHONE_NUMBER] [URL][DOMAIN_NAME][PERSON_NAME] [URL][…" at bounding box center [456, 180] width 139 height 64
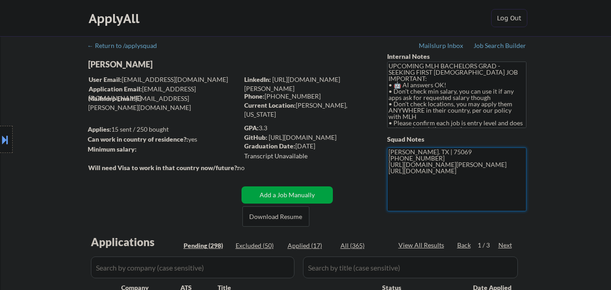
click at [422, 174] on textarea "[PERSON_NAME]. TX | 75069 [PHONE_NUMBER] [URL][DOMAIN_NAME][PERSON_NAME] [URL][…" at bounding box center [456, 180] width 139 height 64
click at [424, 170] on textarea "[PERSON_NAME]. TX | 75069 [PHONE_NUMBER] [URL][DOMAIN_NAME][PERSON_NAME] [URL][…" at bounding box center [456, 180] width 139 height 64
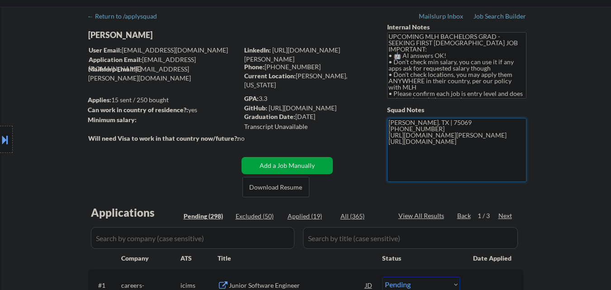
scroll to position [90, 0]
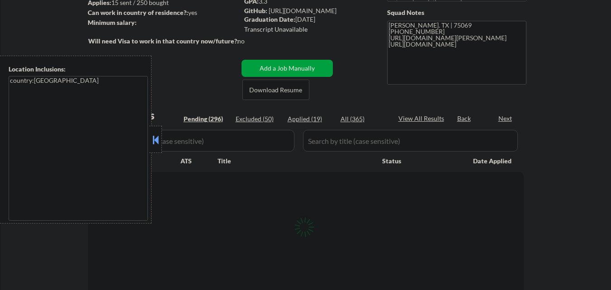
scroll to position [172, 0]
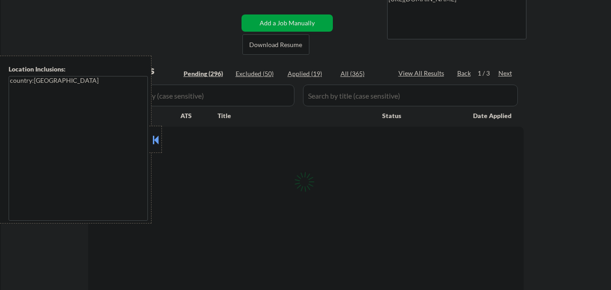
select select ""pending""
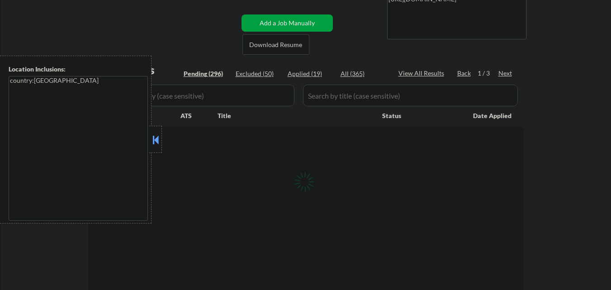
select select ""pending""
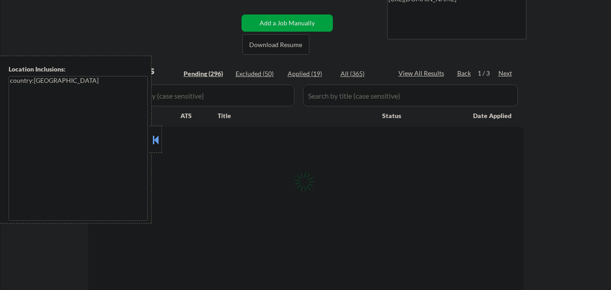
select select ""pending""
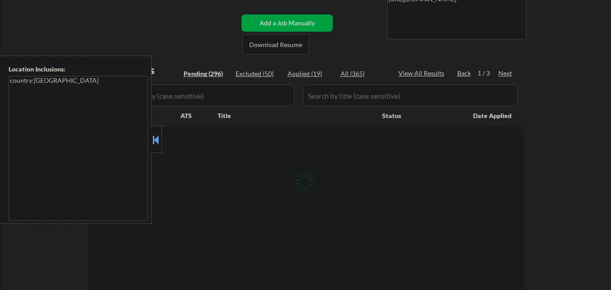
select select ""pending""
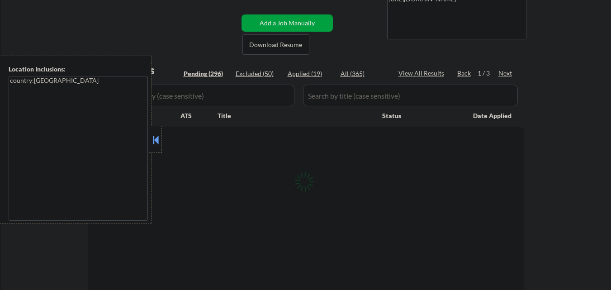
select select ""pending""
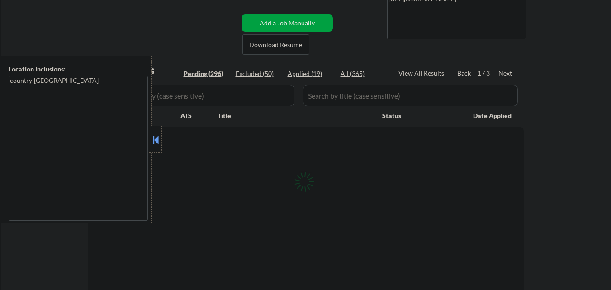
select select ""pending""
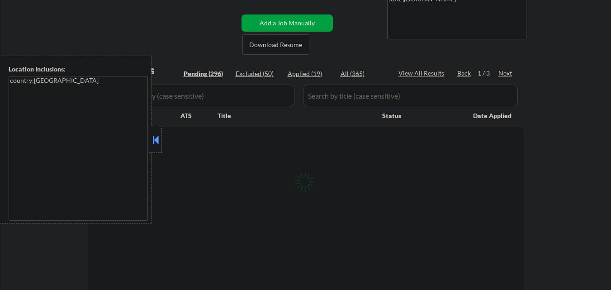
select select ""pending""
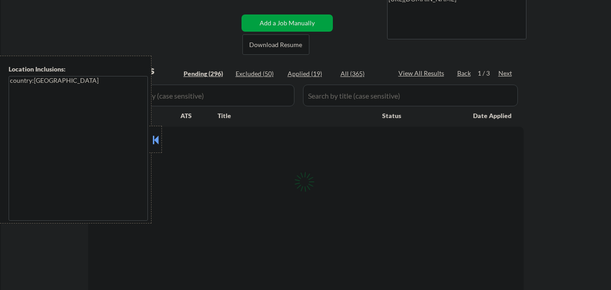
select select ""pending""
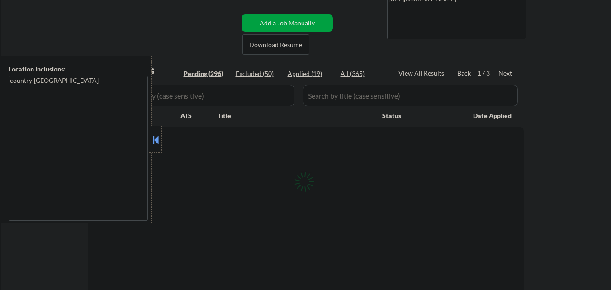
select select ""pending""
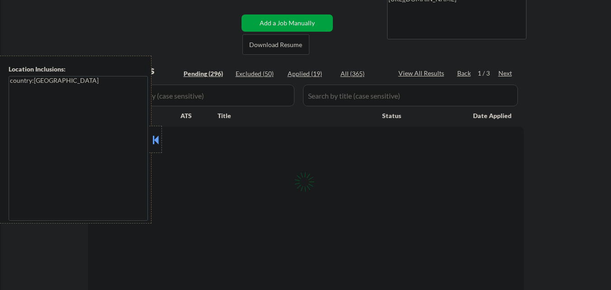
select select ""pending""
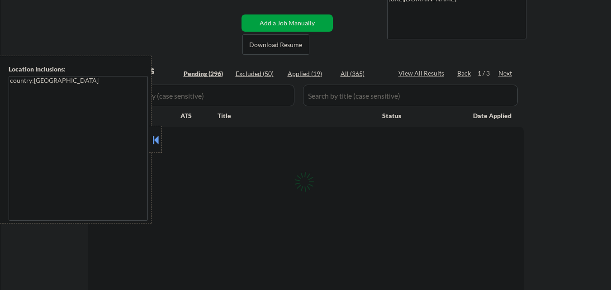
select select ""pending""
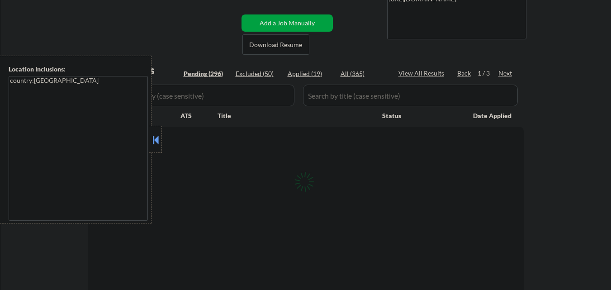
select select ""pending""
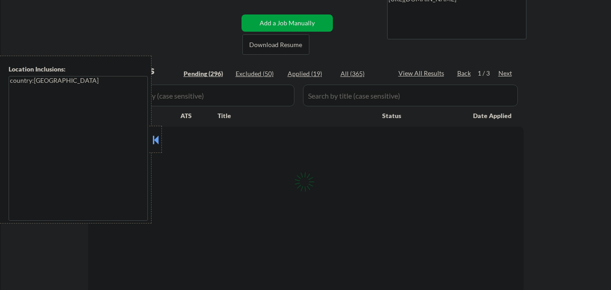
select select ""pending""
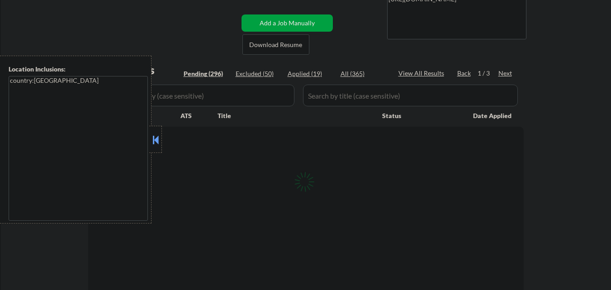
select select ""pending""
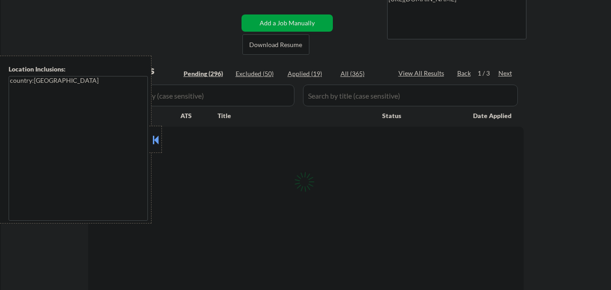
select select ""pending""
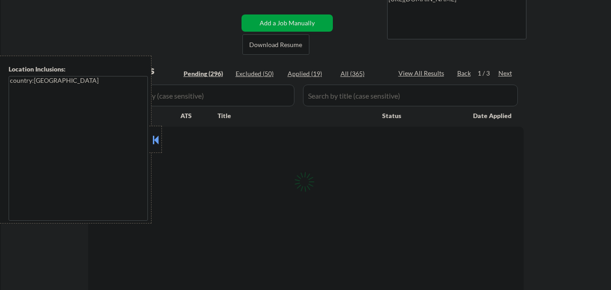
select select ""pending""
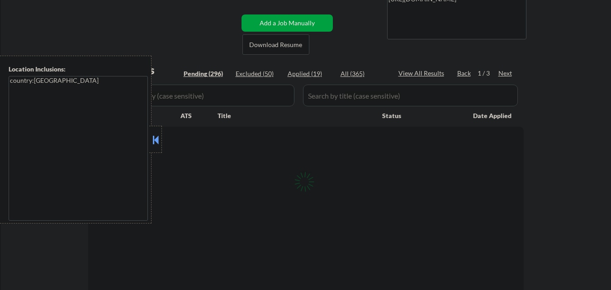
select select ""pending""
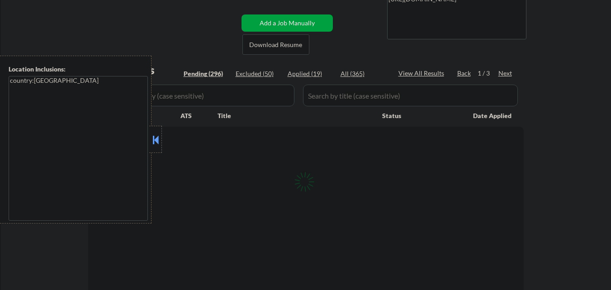
select select ""pending""
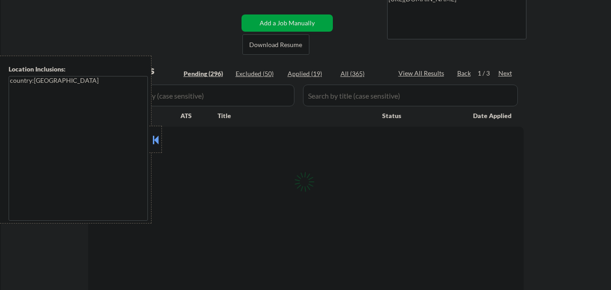
select select ""pending""
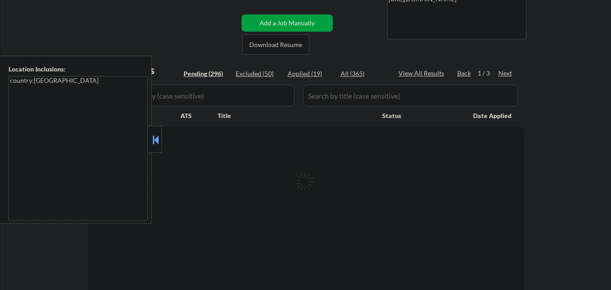
select select ""pending""
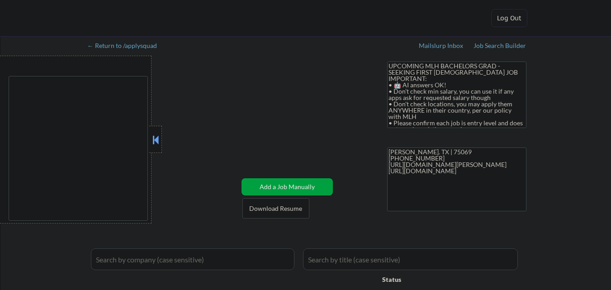
type textarea "country:[GEOGRAPHIC_DATA]"
select select ""applied""
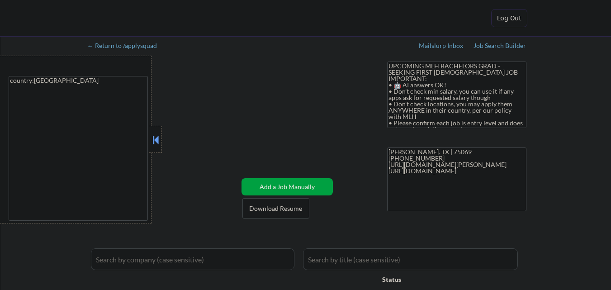
select select ""applied""
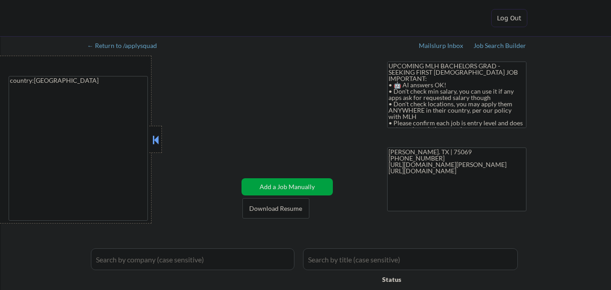
select select ""applied""
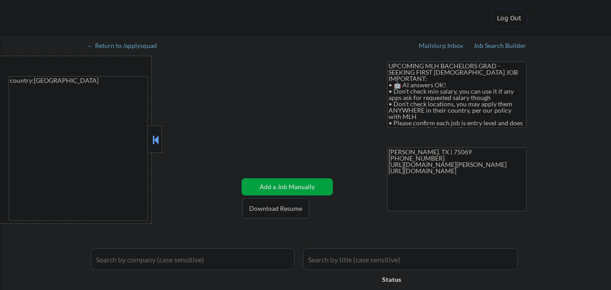
select select ""applied""
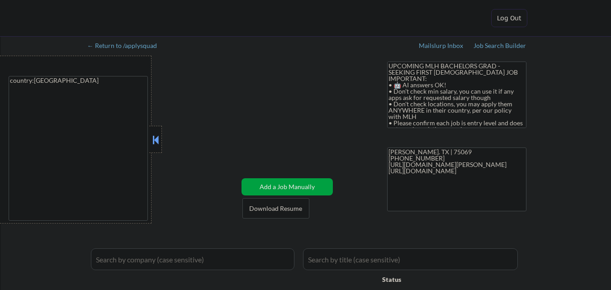
select select ""applied""
select select ""excluded__expired_""
select select ""pending""
select select ""excluded__expired_""
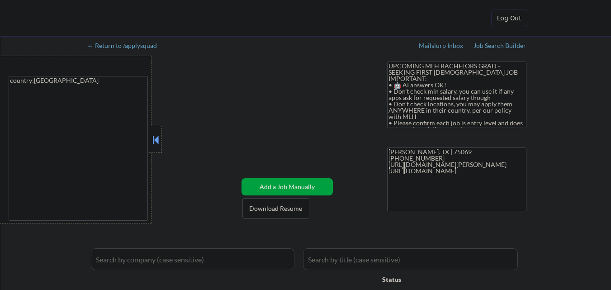
select select ""excluded__bad_match_""
select select ""excluded__expired_""
select select ""pending""
select select ""excluded__bad_match_""
select select ""excluded__expired_""
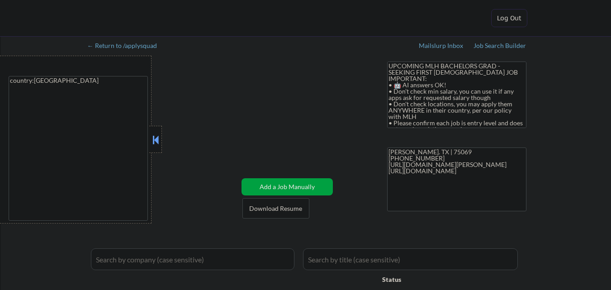
select select ""pending""
select select ""excluded__expired_""
select select ""pending""
select select ""excluded__bad_match_""
select select ""excluded__expired_""
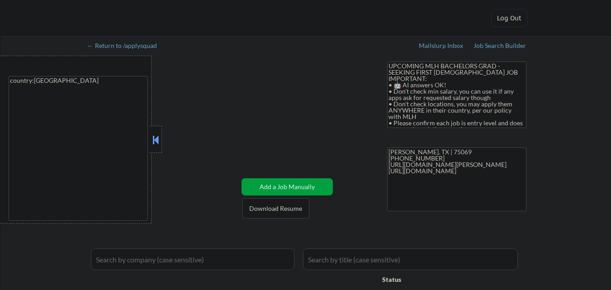
select select ""pending""
select select ""excluded__bad_match_""
select select ""pending""
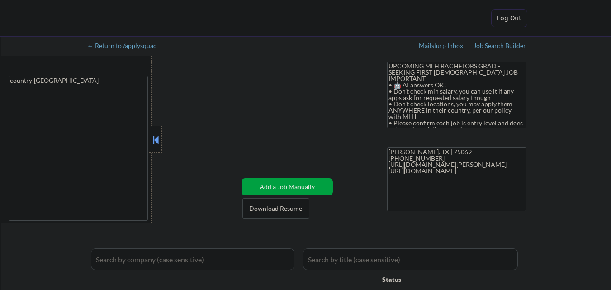
select select ""pending""
select select ""excluded__bad_match_""
select select ""pending""
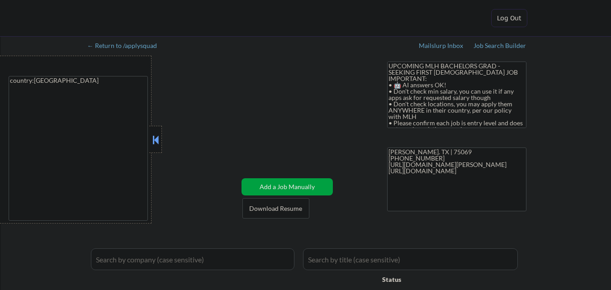
select select ""excluded__expired_""
select select ""excluded__bad_match_""
select select ""pending""
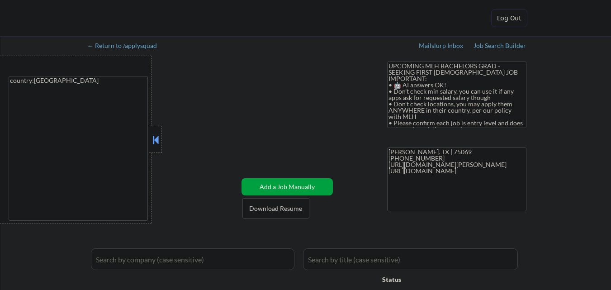
select select ""excluded__expired_""
select select ""pending""
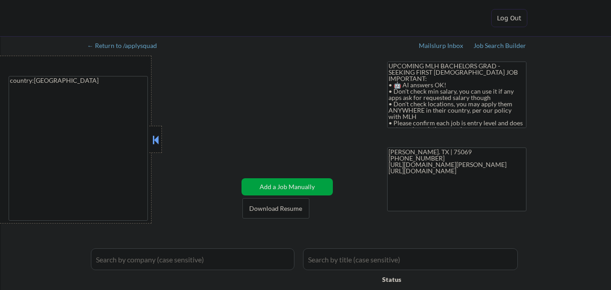
select select ""pending""
select select ""excluded__bad_match_""
select select ""pending""
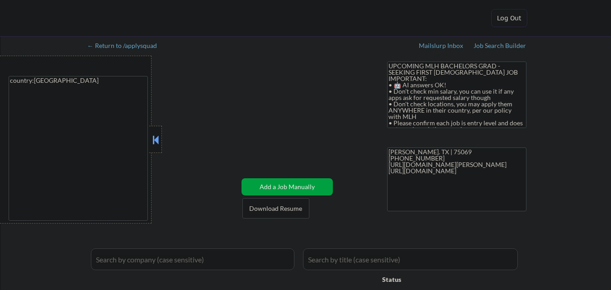
select select ""pending""
select select ""excluded__bad_match_""
select select ""pending""
select select ""excluded__bad_match_""
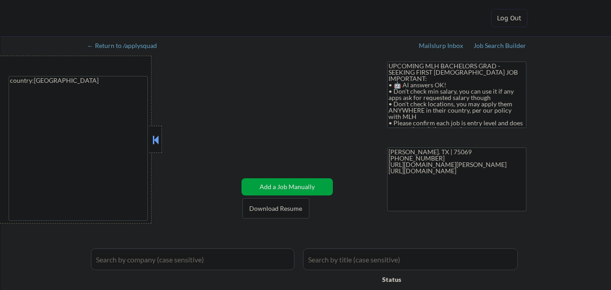
select select ""pending""
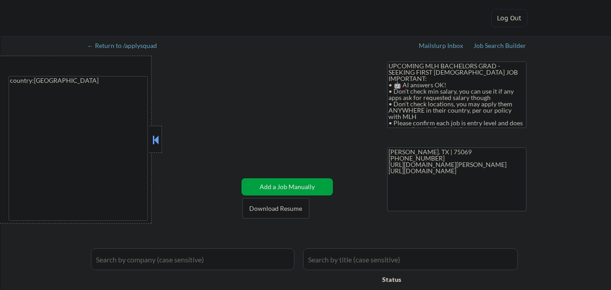
select select ""pending""
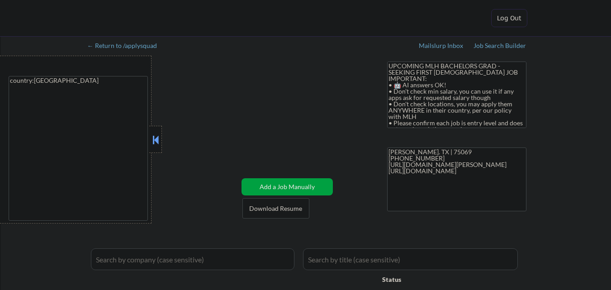
select select ""pending""
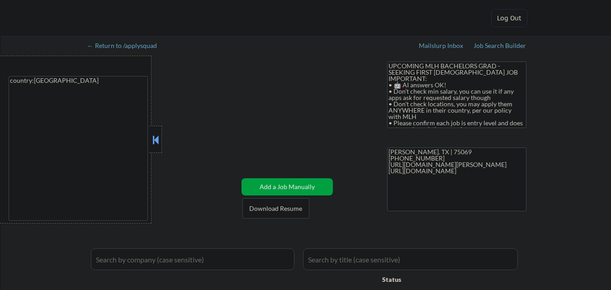
select select ""pending""
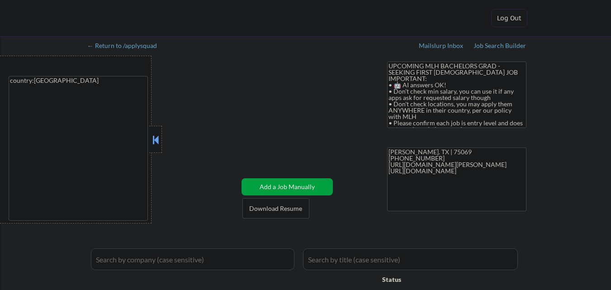
select select ""pending""
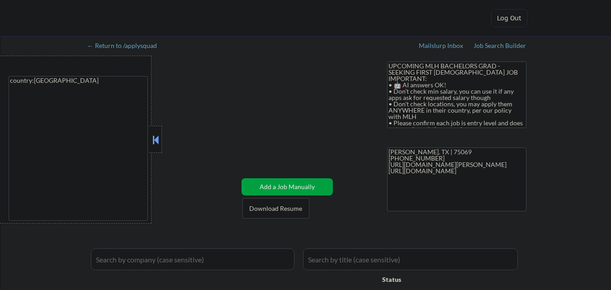
select select ""pending""
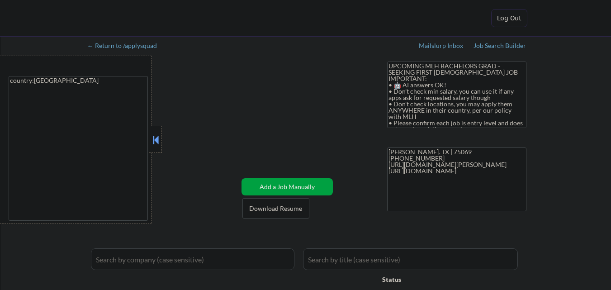
select select ""pending""
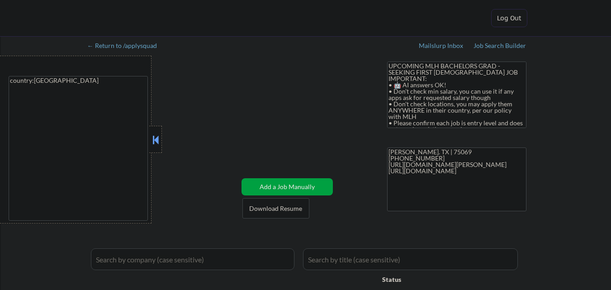
select select ""pending""
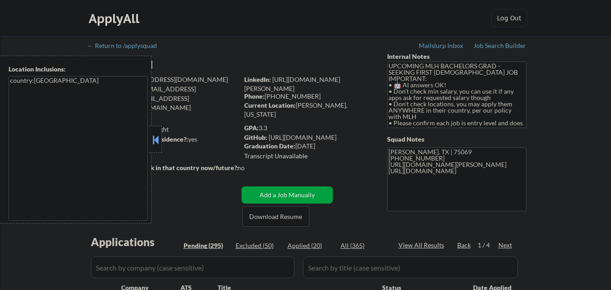
select select ""pending""
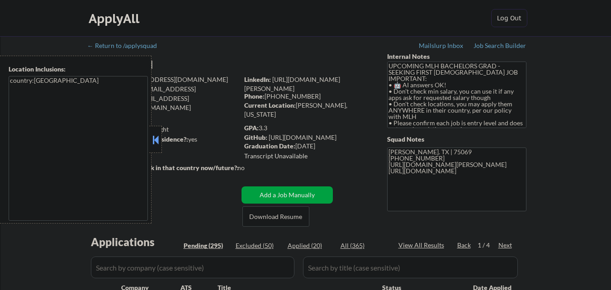
select select ""pending""
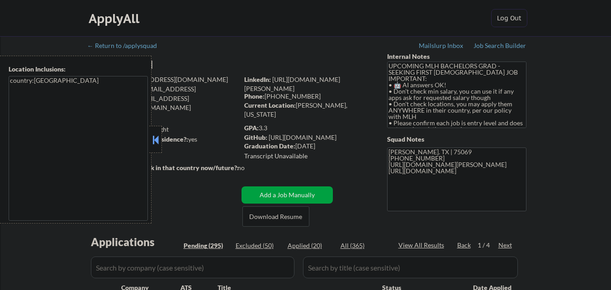
select select ""pending""
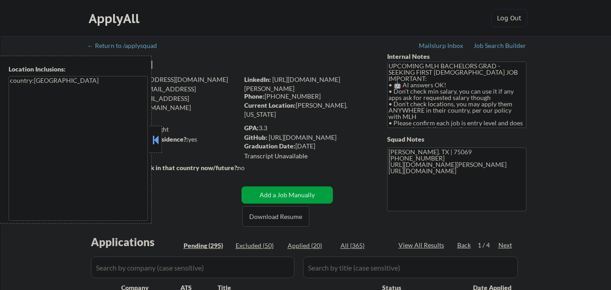
select select ""pending""
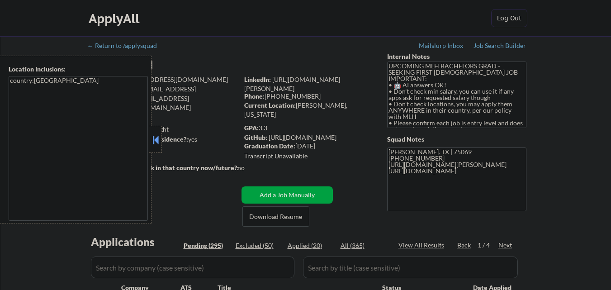
select select ""pending""
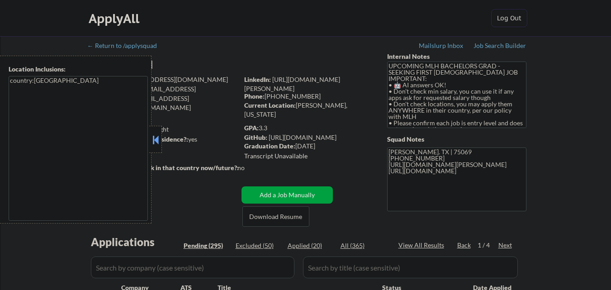
select select ""pending""
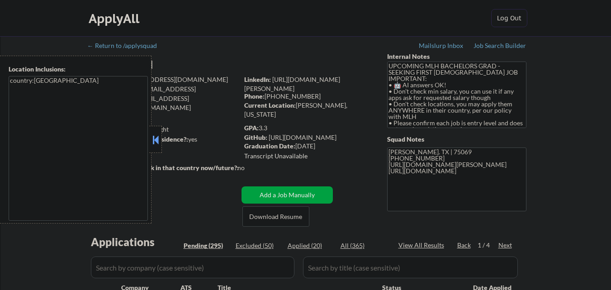
select select ""pending""
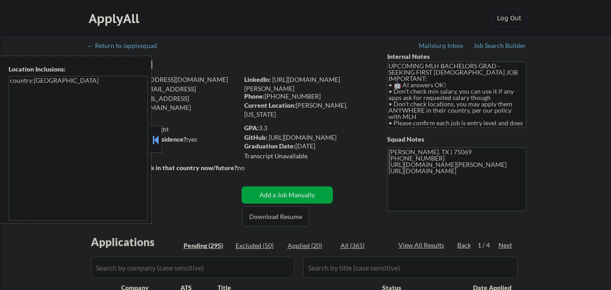
select select ""pending""
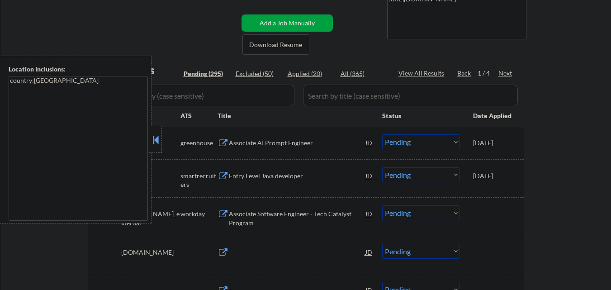
scroll to position [172, 0]
